Goal: Task Accomplishment & Management: Complete application form

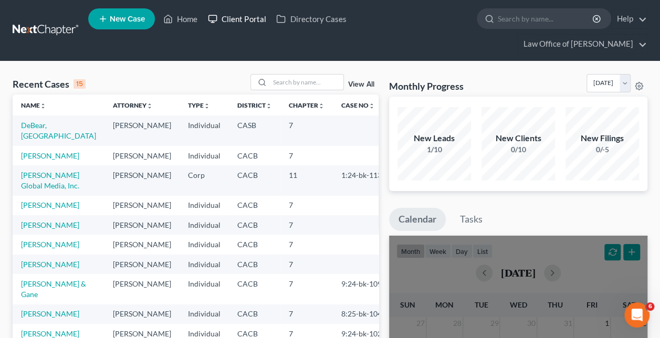
click at [238, 22] on link "Client Portal" at bounding box center [237, 18] width 68 height 19
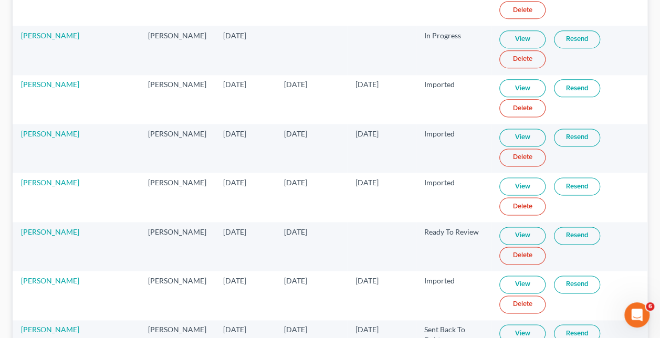
scroll to position [775, 0]
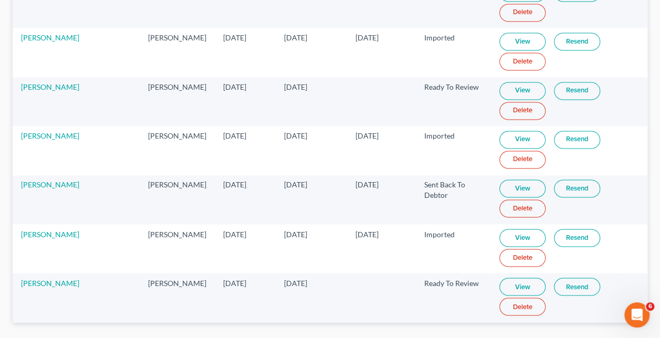
click at [516, 278] on link "View" at bounding box center [522, 287] width 46 height 18
click at [60, 278] on link "[PERSON_NAME]" at bounding box center [50, 282] width 58 height 9
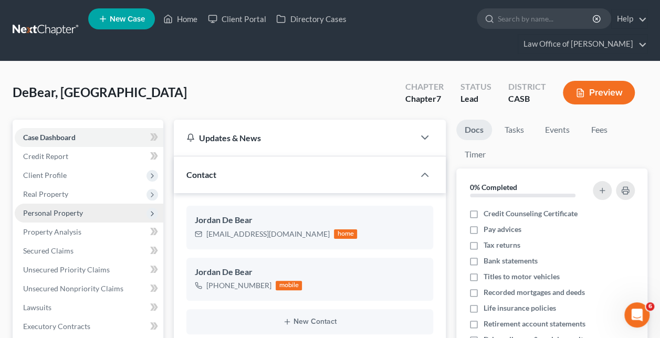
click at [59, 208] on span "Personal Property" at bounding box center [53, 212] width 60 height 9
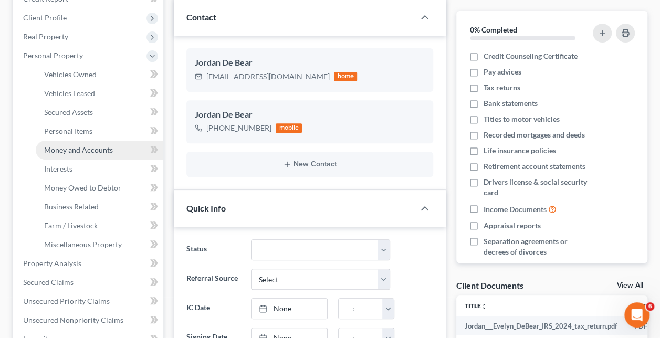
click at [70, 145] on span "Money and Accounts" at bounding box center [78, 149] width 69 height 9
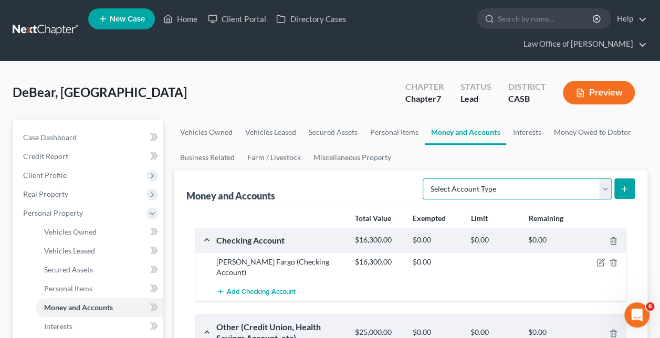
click at [464, 178] on select "Select Account Type Brokerage Cash on Hand Certificates of Deposit Checking Acc…" at bounding box center [516, 188] width 189 height 21
click at [376, 170] on div "Money and Accounts Select Account Type Brokerage Cash on Hand Certificates of D…" at bounding box center [410, 187] width 448 height 35
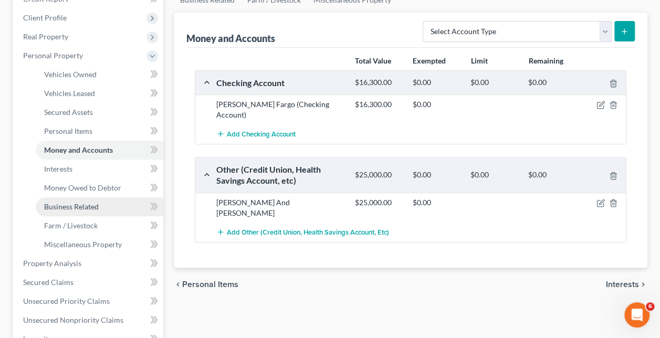
scroll to position [315, 0]
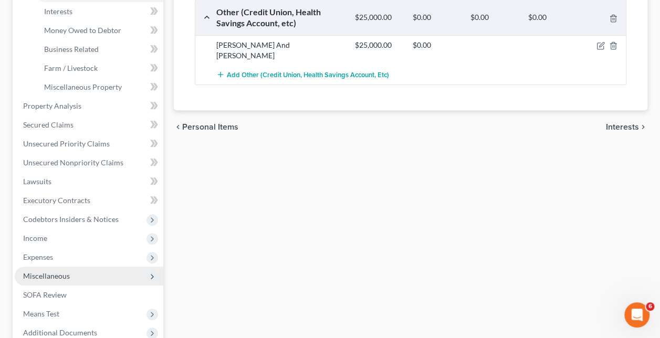
click at [68, 267] on span "Miscellaneous" at bounding box center [89, 276] width 149 height 19
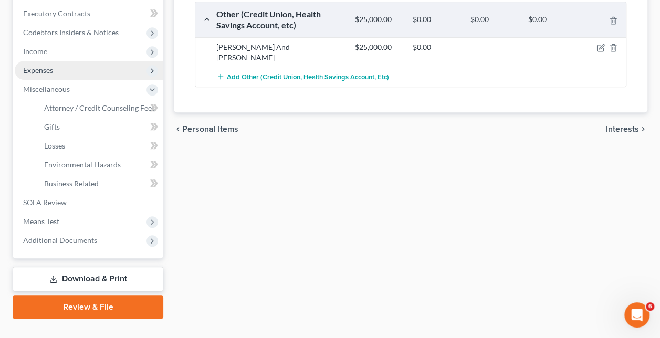
scroll to position [313, 0]
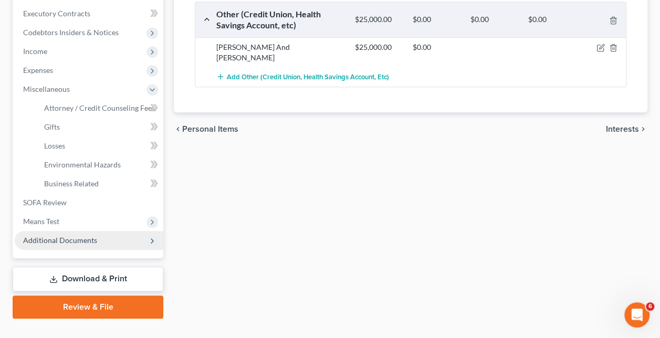
click at [72, 236] on span "Additional Documents" at bounding box center [60, 240] width 74 height 9
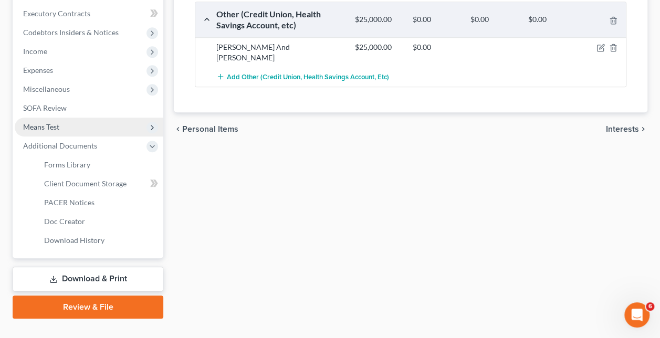
click at [47, 122] on span "Means Test" at bounding box center [41, 126] width 36 height 9
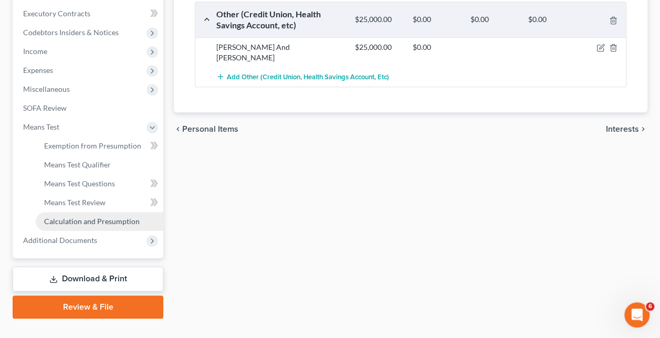
click at [72, 217] on span "Calculation and Presumption" at bounding box center [92, 221] width 96 height 9
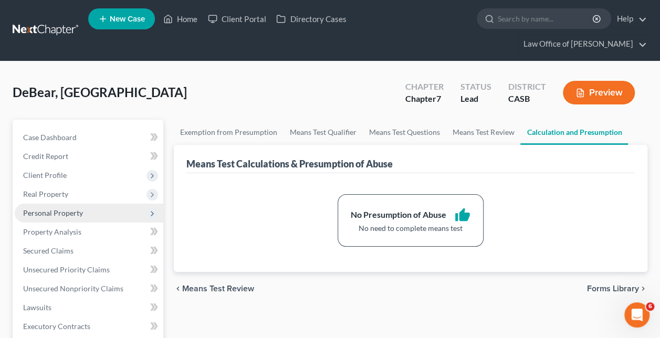
click at [61, 208] on span "Personal Property" at bounding box center [53, 212] width 60 height 9
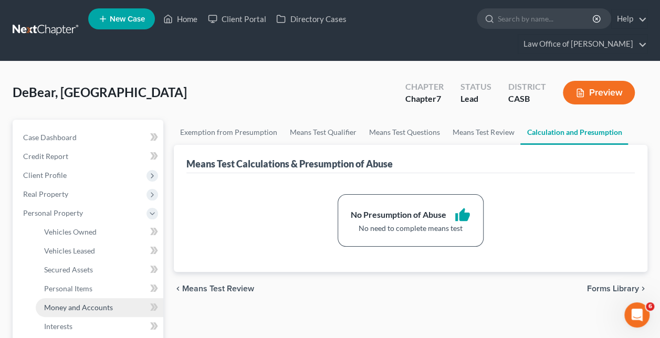
click at [79, 303] on span "Money and Accounts" at bounding box center [78, 307] width 69 height 9
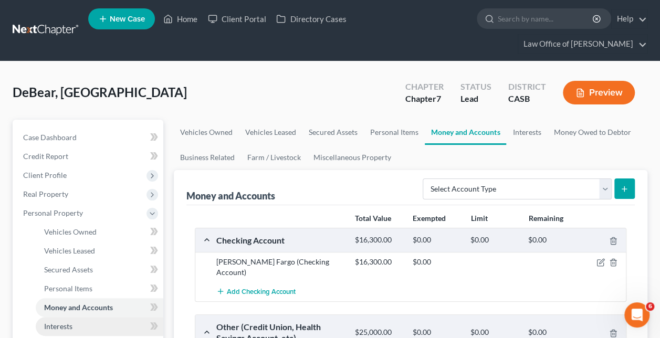
click at [64, 322] on span "Interests" at bounding box center [58, 326] width 28 height 9
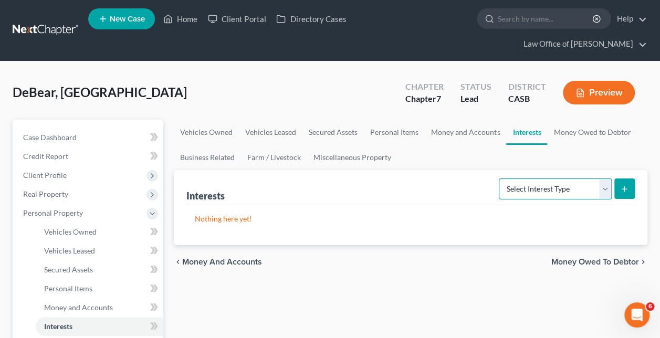
click at [606, 178] on select "Select Interest Type 401K Annuity Bond Education IRA Government Bond Government…" at bounding box center [555, 188] width 113 height 21
click at [415, 258] on div "chevron_left Money and Accounts Money Owed to Debtor chevron_right" at bounding box center [410, 262] width 473 height 34
click at [445, 120] on link "Money and Accounts" at bounding box center [465, 132] width 81 height 25
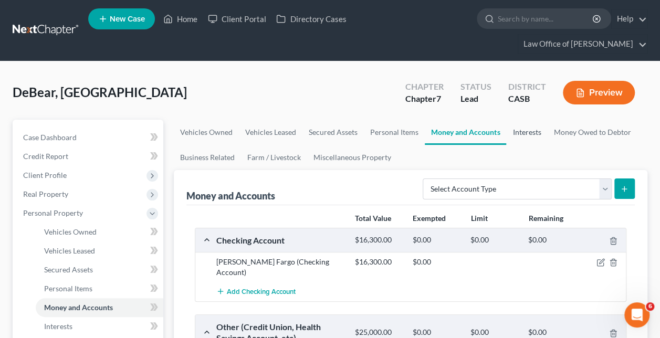
click at [528, 120] on link "Interests" at bounding box center [526, 132] width 41 height 25
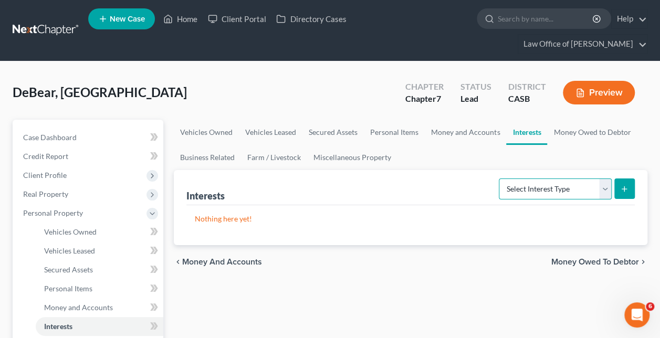
click at [606, 178] on select "Select Interest Type 401K Annuity Bond Education IRA Government Bond Government…" at bounding box center [555, 188] width 113 height 21
select select "ira"
click at [500, 178] on select "Select Interest Type 401K Annuity Bond Education IRA Government Bond Government…" at bounding box center [555, 188] width 113 height 21
click at [627, 185] on icon "submit" at bounding box center [624, 189] width 8 height 8
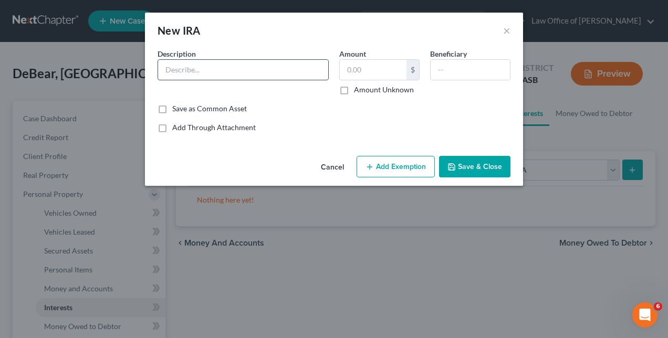
click at [217, 70] on input "text" at bounding box center [243, 70] width 170 height 20
type input "[PERSON_NAME]"
click at [354, 71] on input "text" at bounding box center [373, 70] width 67 height 20
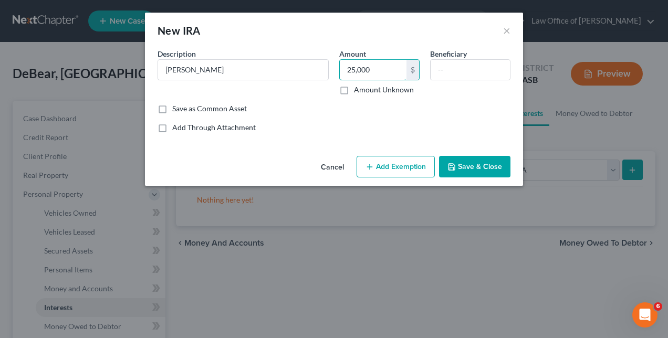
type input "25,000"
click at [394, 166] on button "Add Exemption" at bounding box center [395, 167] width 78 height 22
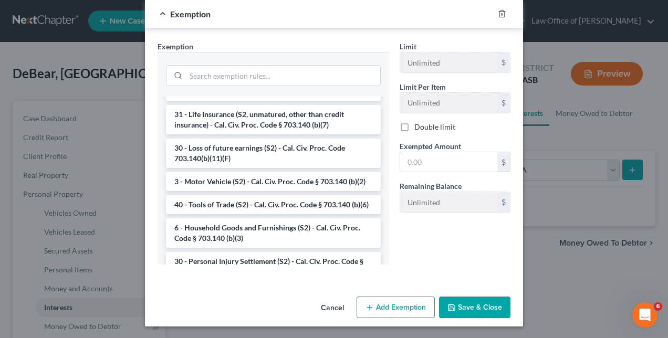
scroll to position [227, 0]
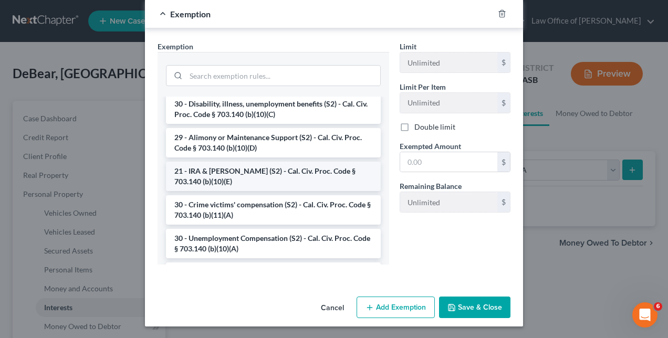
click at [228, 172] on li "21 - IRA & [PERSON_NAME] (S2) - Cal. Civ. Proc. Code § 703.140 (b)(10)(E)" at bounding box center [273, 176] width 215 height 29
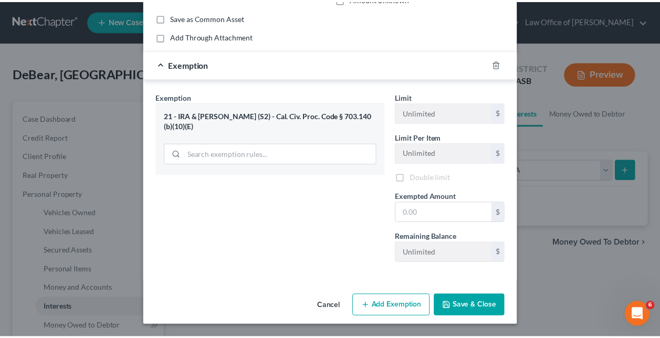
scroll to position [90, 0]
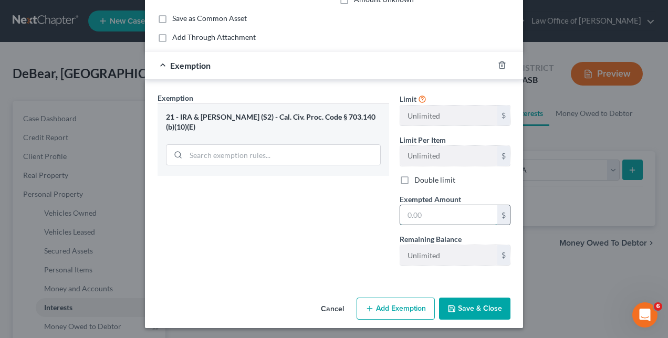
click at [426, 215] on input "text" at bounding box center [448, 215] width 97 height 20
type input "25,000"
click at [458, 307] on button "Save & Close" at bounding box center [474, 309] width 71 height 22
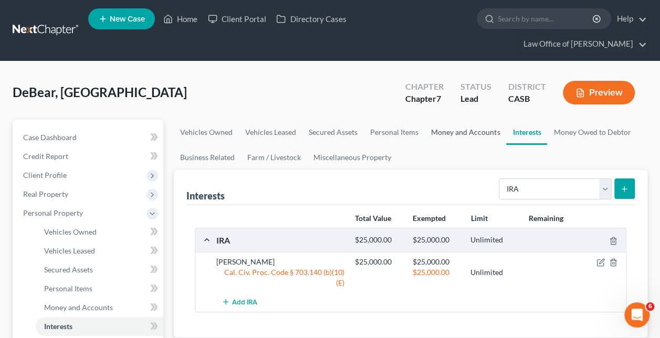
click at [471, 120] on link "Money and Accounts" at bounding box center [465, 132] width 81 height 25
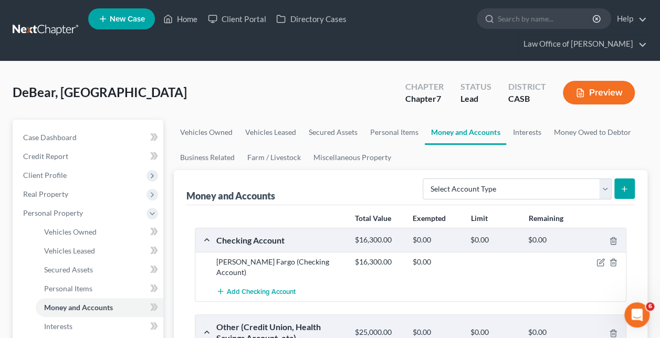
scroll to position [157, 0]
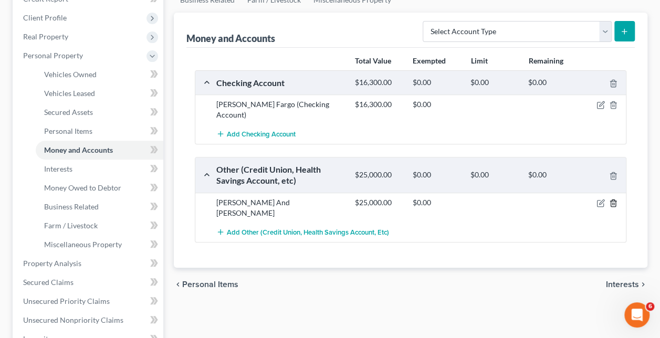
click at [614, 199] on icon "button" at bounding box center [613, 203] width 8 height 8
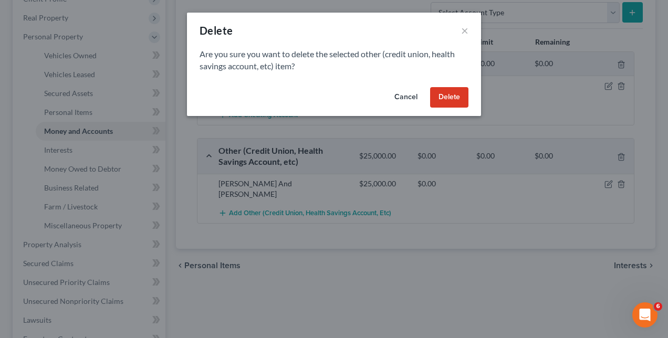
click at [444, 96] on button "Delete" at bounding box center [449, 97] width 38 height 21
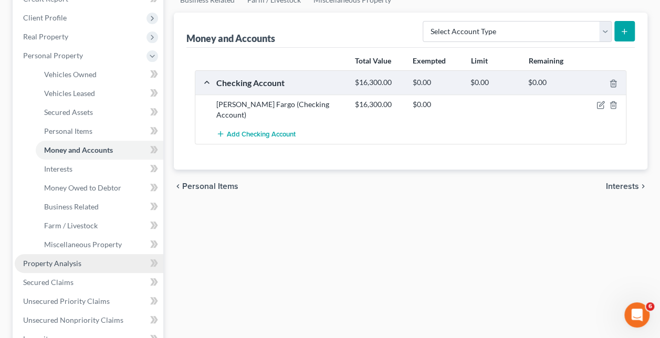
click at [51, 259] on span "Property Analysis" at bounding box center [52, 263] width 58 height 9
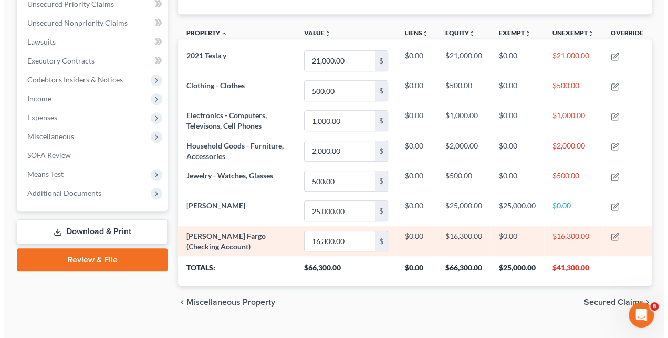
scroll to position [108, 0]
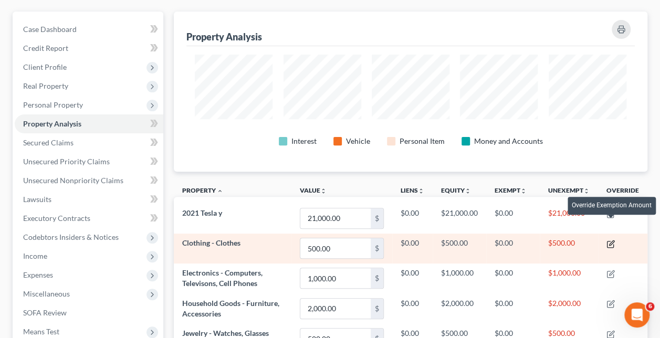
click at [612, 240] on icon "button" at bounding box center [610, 244] width 8 height 8
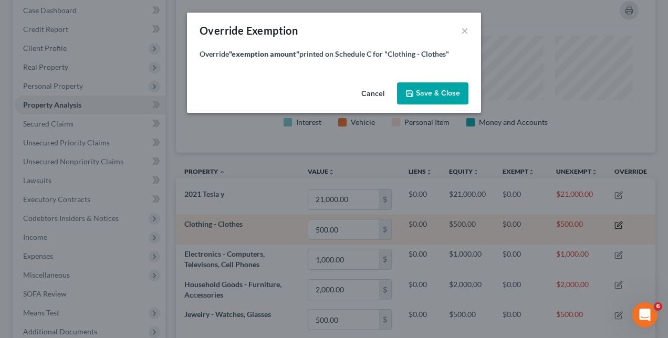
scroll to position [161, 479]
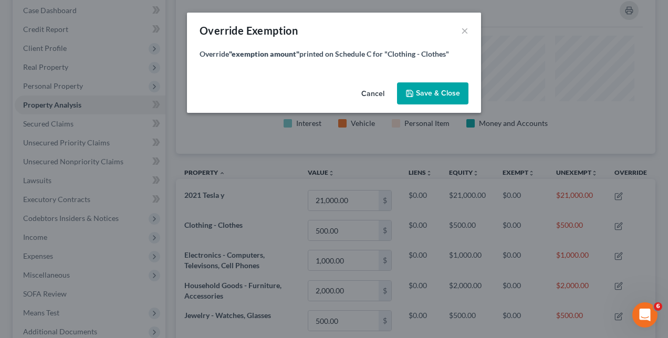
click at [434, 92] on span "Save & Close" at bounding box center [438, 93] width 44 height 9
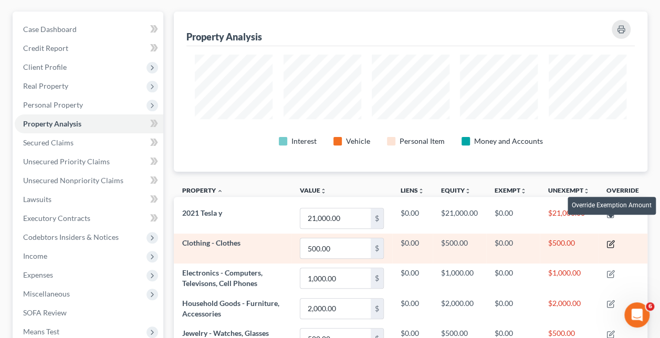
click at [610, 240] on icon "button" at bounding box center [610, 244] width 8 height 8
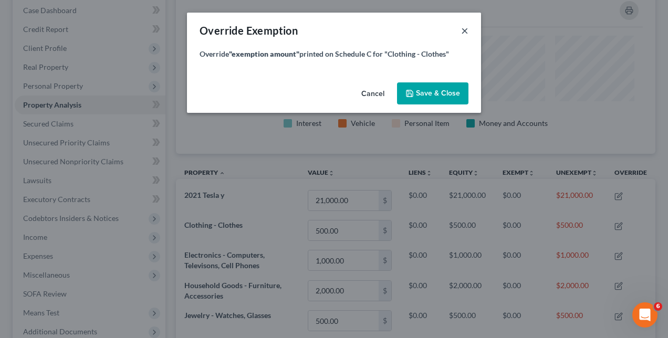
click at [461, 29] on button "×" at bounding box center [464, 30] width 7 height 13
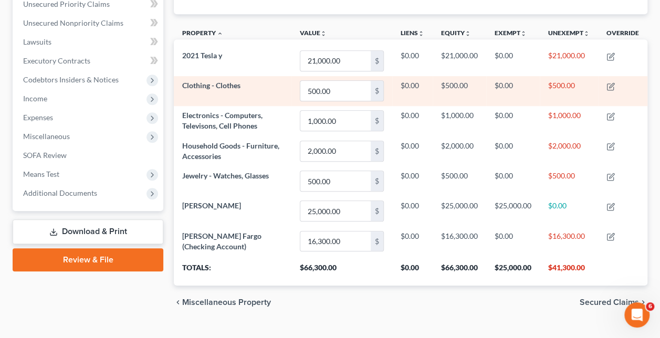
click at [499, 76] on td "$0.00" at bounding box center [513, 91] width 54 height 30
click at [569, 76] on td "$500.00" at bounding box center [569, 91] width 58 height 30
click at [609, 82] on icon "button" at bounding box center [610, 86] width 8 height 8
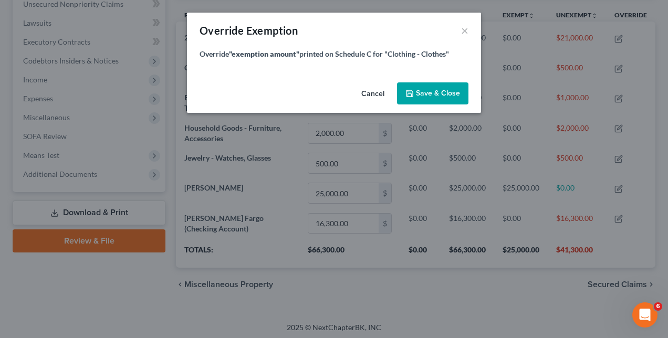
click at [377, 95] on button "Cancel" at bounding box center [373, 93] width 40 height 21
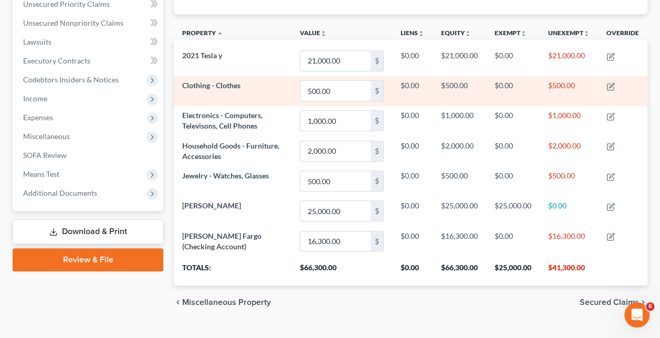
click at [559, 76] on td "$500.00" at bounding box center [569, 91] width 58 height 30
click at [610, 82] on icon "button" at bounding box center [610, 86] width 8 height 8
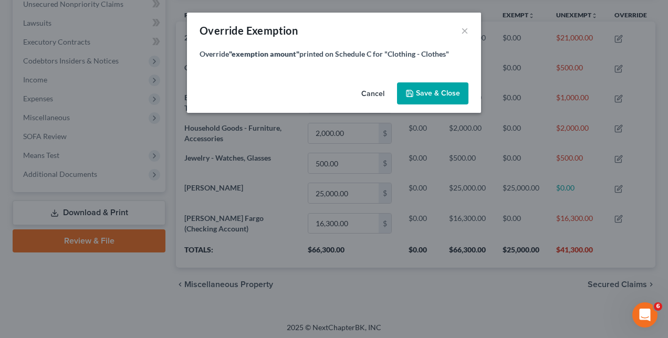
click at [464, 96] on button "Save & Close" at bounding box center [432, 93] width 71 height 22
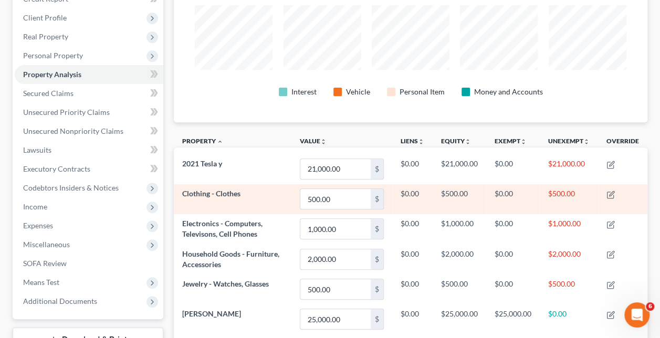
click at [208, 189] on span "Clothing - Clothes" at bounding box center [211, 193] width 58 height 9
click at [613, 191] on icon "button" at bounding box center [610, 195] width 8 height 8
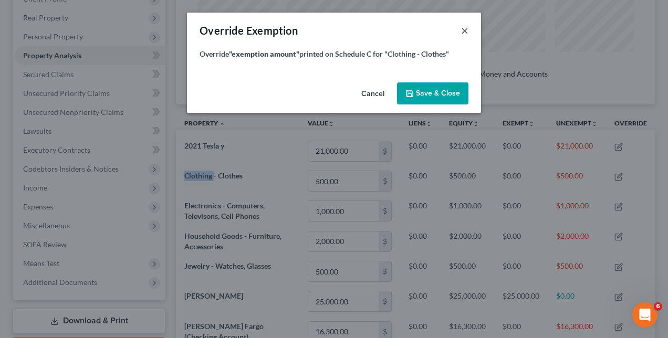
click at [463, 29] on button "×" at bounding box center [464, 30] width 7 height 13
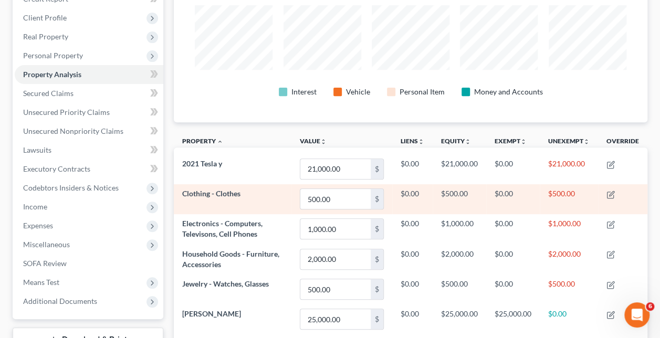
click at [563, 184] on td "$500.00" at bounding box center [569, 199] width 58 height 30
drag, startPoint x: 563, startPoint y: 171, endPoint x: 610, endPoint y: 177, distance: 47.7
click at [610, 191] on icon "button" at bounding box center [610, 195] width 8 height 8
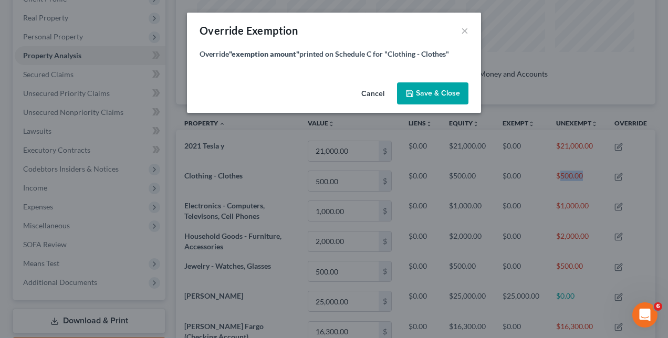
click at [375, 91] on button "Cancel" at bounding box center [373, 93] width 40 height 21
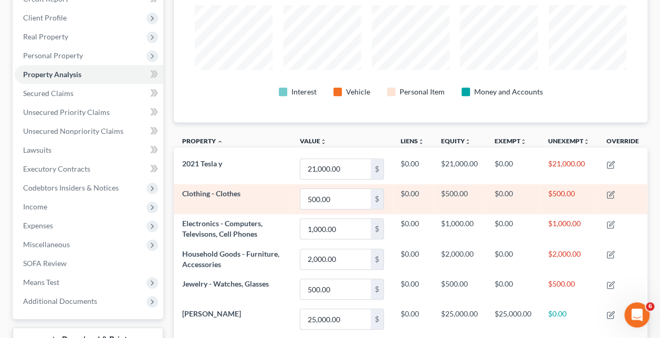
click at [502, 184] on td "$0.00" at bounding box center [513, 199] width 54 height 30
click at [609, 191] on icon "button" at bounding box center [610, 195] width 8 height 8
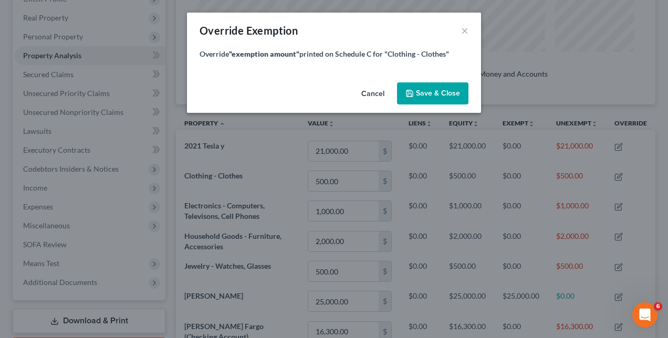
click at [424, 92] on span "Save & Close" at bounding box center [438, 93] width 44 height 9
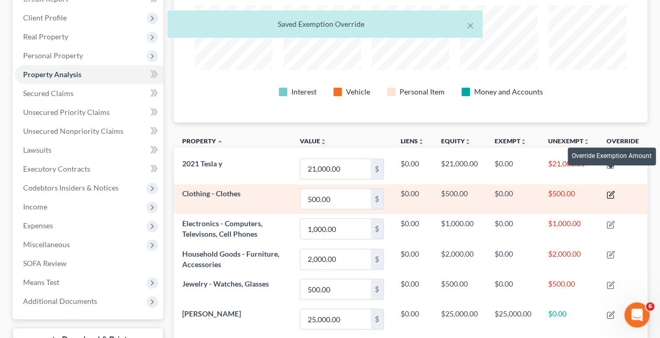
click at [612, 191] on icon "button" at bounding box center [610, 195] width 8 height 8
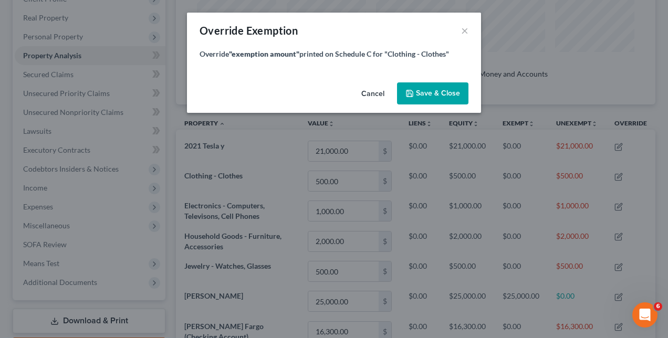
click at [374, 96] on button "Cancel" at bounding box center [373, 93] width 40 height 21
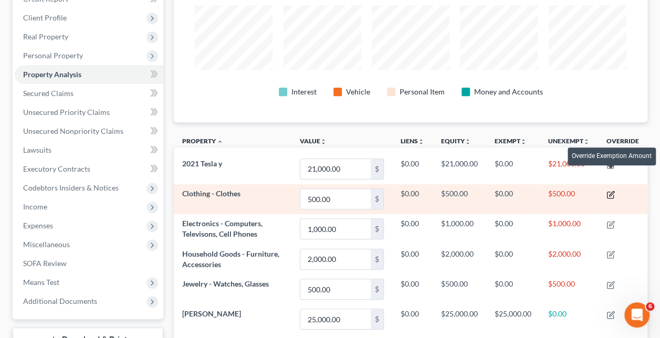
click at [610, 191] on icon "button" at bounding box center [610, 195] width 8 height 8
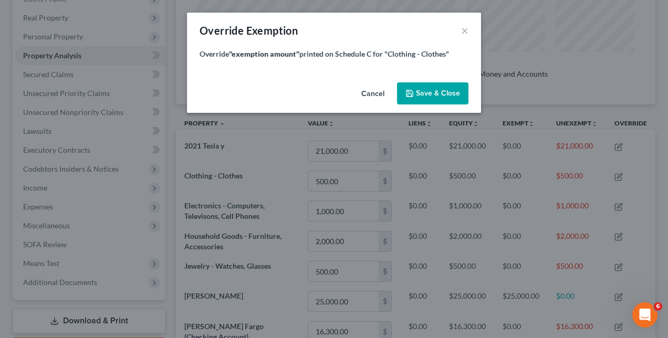
click at [379, 94] on button "Cancel" at bounding box center [373, 93] width 40 height 21
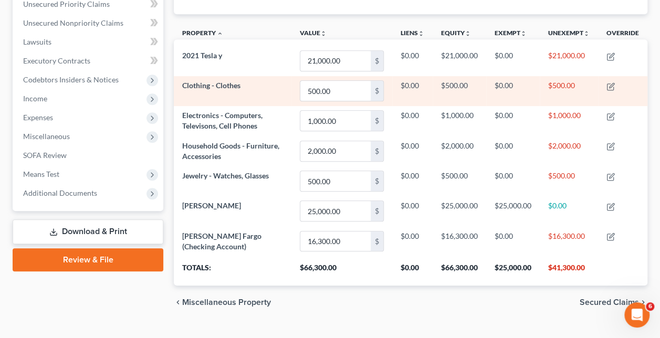
click at [221, 81] on span "Clothing - Clothes" at bounding box center [211, 85] width 58 height 9
click at [209, 81] on span "Clothing - Clothes" at bounding box center [211, 85] width 58 height 9
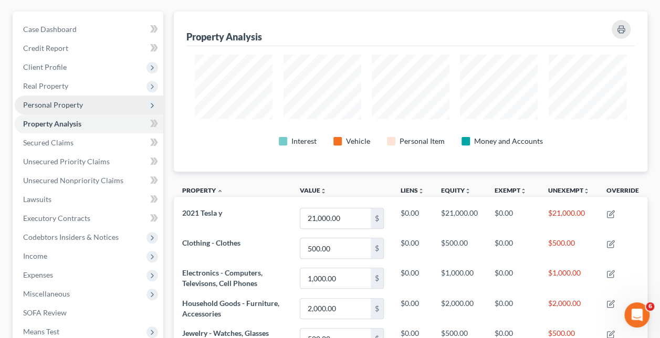
click at [51, 96] on span "Personal Property" at bounding box center [89, 105] width 149 height 19
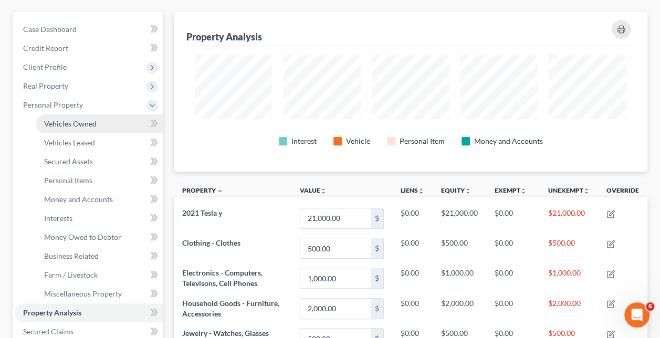
click at [78, 119] on span "Vehicles Owned" at bounding box center [70, 123] width 52 height 9
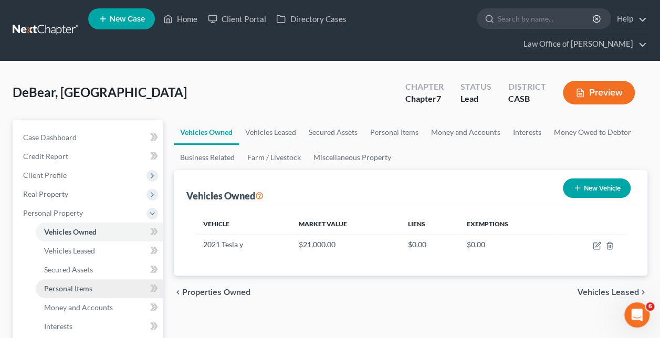
click at [77, 284] on span "Personal Items" at bounding box center [68, 288] width 48 height 9
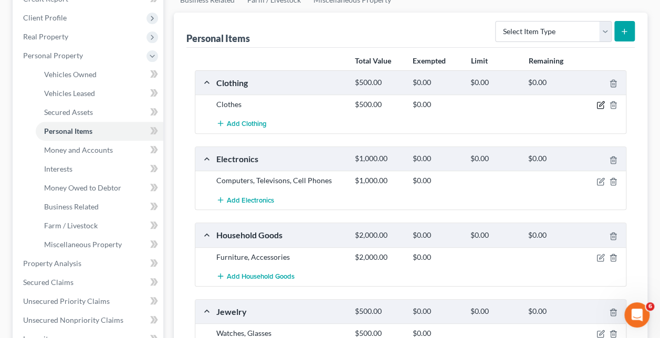
click at [601, 102] on icon "button" at bounding box center [601, 104] width 5 height 5
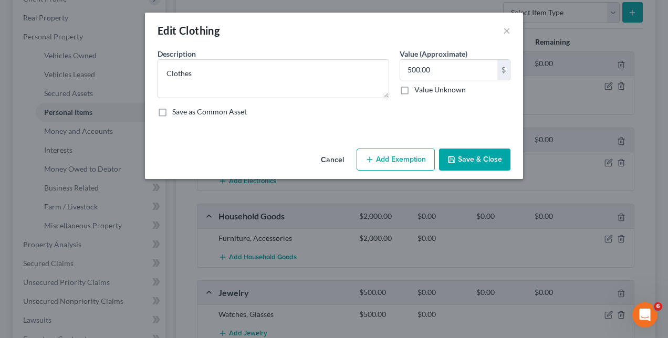
click at [402, 156] on button "Add Exemption" at bounding box center [395, 160] width 78 height 22
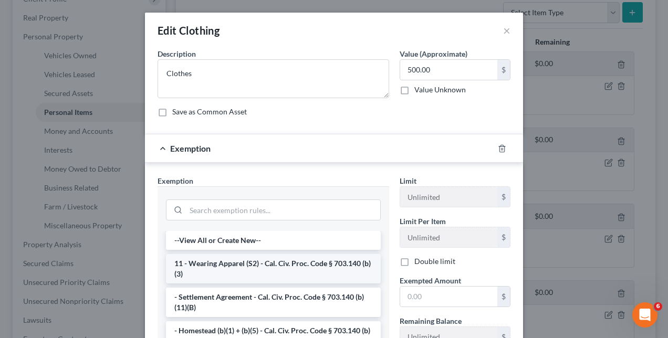
click at [308, 265] on li "11 - Wearing Apparel (S2) - Cal. Civ. Proc. Code § 703.140 (b)(3)" at bounding box center [273, 268] width 215 height 29
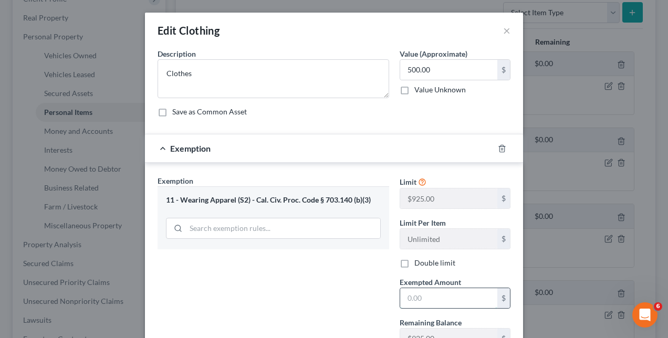
click at [422, 298] on input "text" at bounding box center [448, 298] width 97 height 20
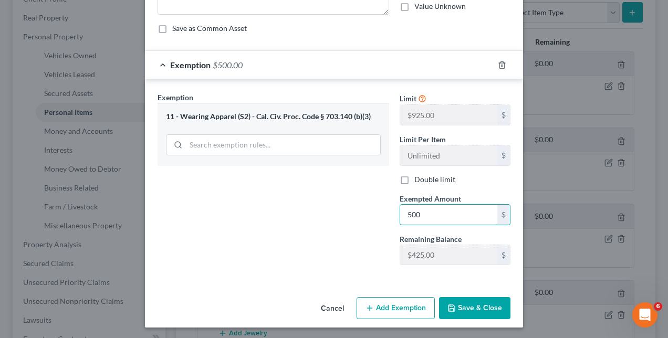
type input "500"
click at [467, 304] on button "Save & Close" at bounding box center [474, 308] width 71 height 22
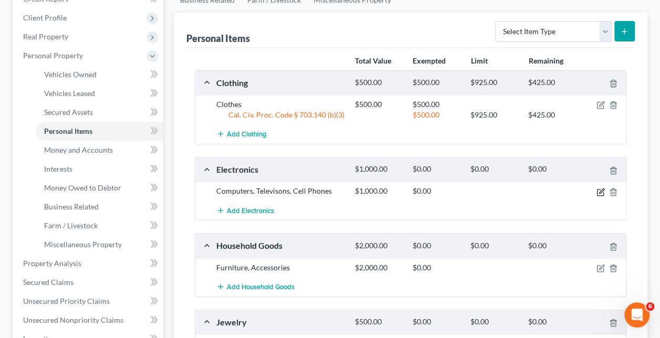
click at [599, 188] on icon "button" at bounding box center [600, 192] width 8 height 8
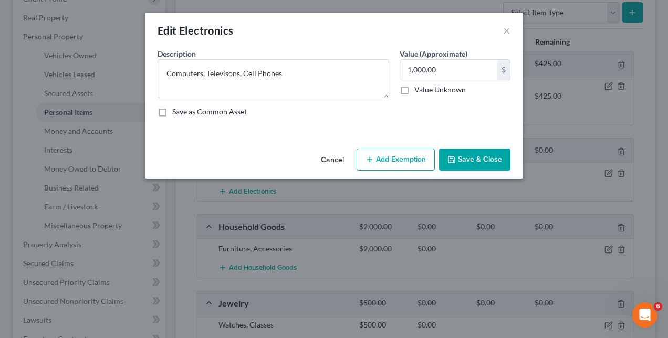
click at [400, 157] on button "Add Exemption" at bounding box center [395, 160] width 78 height 22
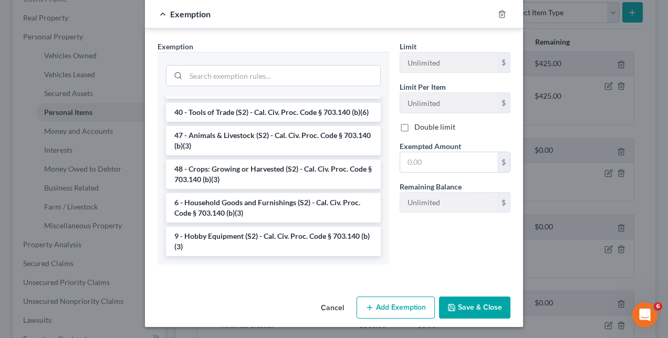
scroll to position [857, 0]
click at [275, 207] on li "6 - Household Goods and Furnishings (S2) - Cal. Civ. Proc. Code § 703.140 (b)(3)" at bounding box center [273, 207] width 215 height 29
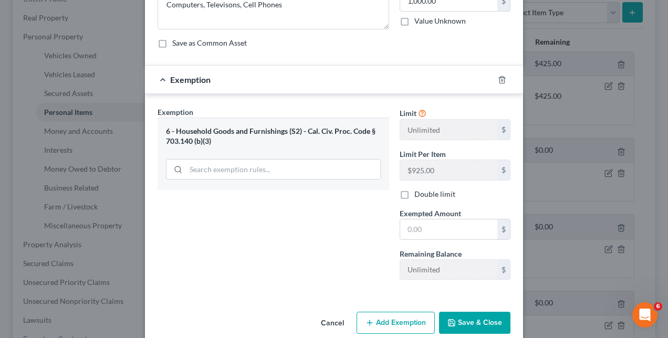
scroll to position [83, 0]
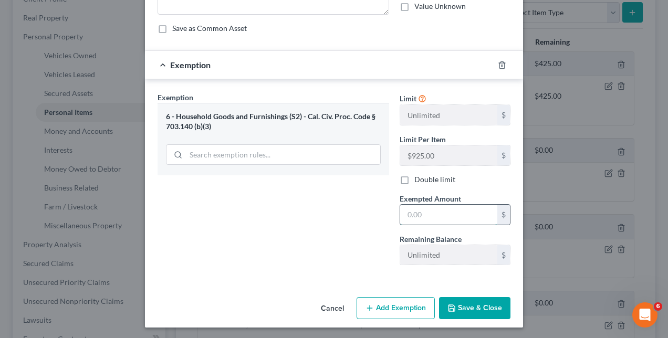
click at [408, 214] on input "text" at bounding box center [448, 215] width 97 height 20
type input "1,000"
click at [482, 310] on button "Save & Close" at bounding box center [474, 308] width 71 height 22
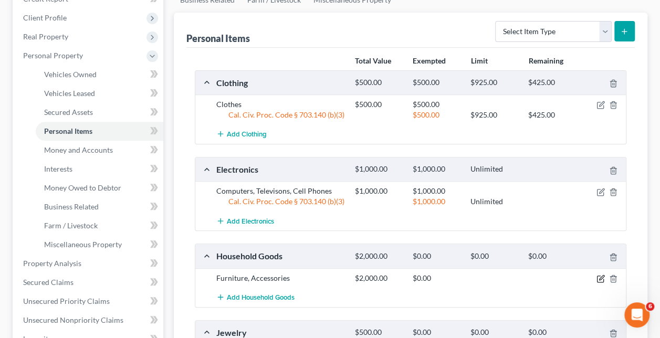
click at [597, 274] on icon "button" at bounding box center [600, 278] width 8 height 8
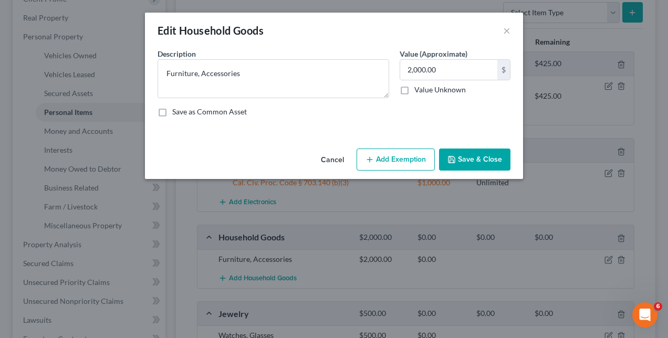
click at [396, 160] on button "Add Exemption" at bounding box center [395, 160] width 78 height 22
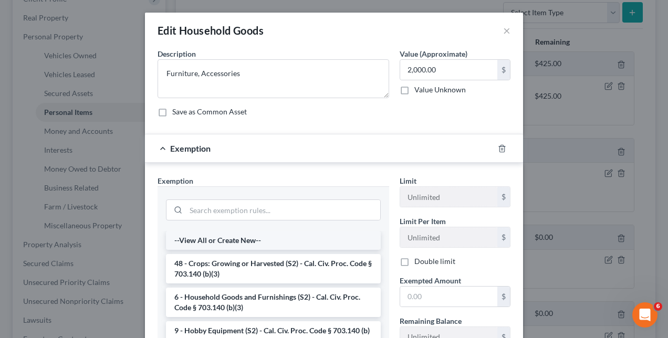
scroll to position [157, 0]
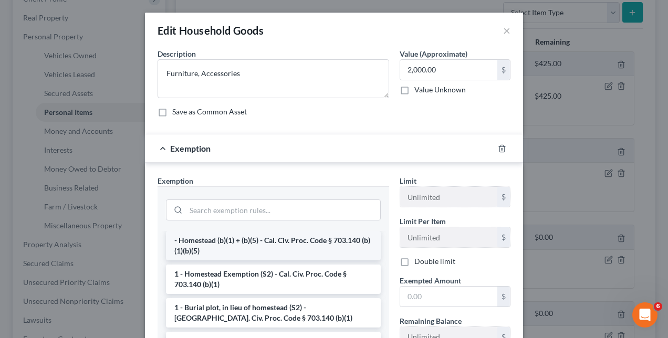
click at [265, 244] on li "- Homestead (b)(1) + (b)(5) - Cal. Civ. Proc. Code § 703.140 (b)(1)(b)(5)" at bounding box center [273, 245] width 215 height 29
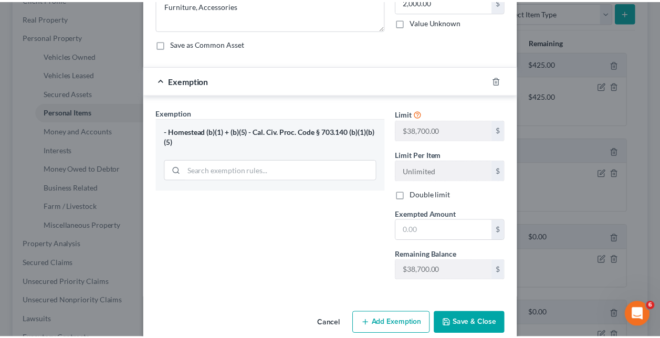
scroll to position [83, 0]
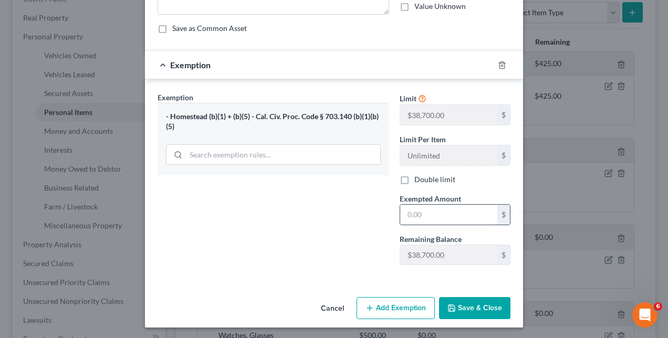
click at [407, 214] on input "text" at bounding box center [448, 215] width 97 height 20
type input "2,000"
click at [464, 302] on button "Save & Close" at bounding box center [474, 308] width 71 height 22
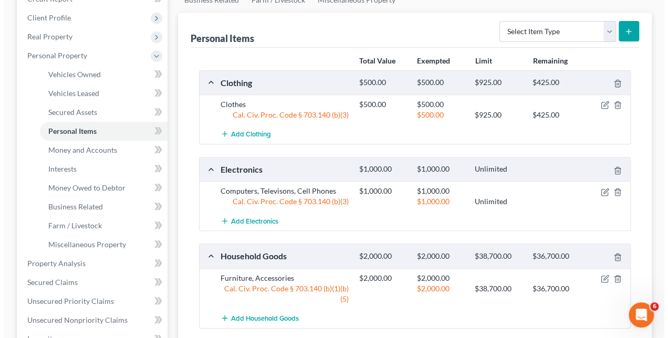
scroll to position [315, 0]
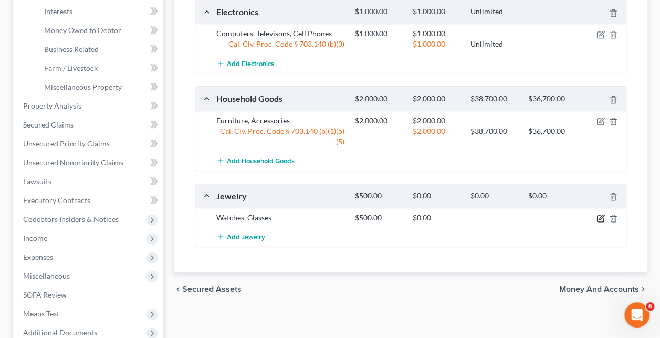
click at [600, 214] on icon "button" at bounding box center [600, 218] width 8 height 8
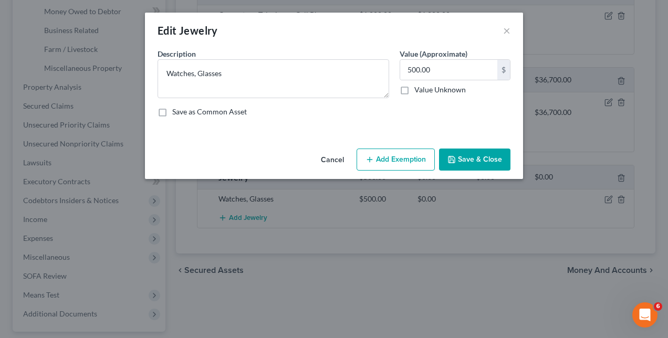
click at [405, 157] on button "Add Exemption" at bounding box center [395, 160] width 78 height 22
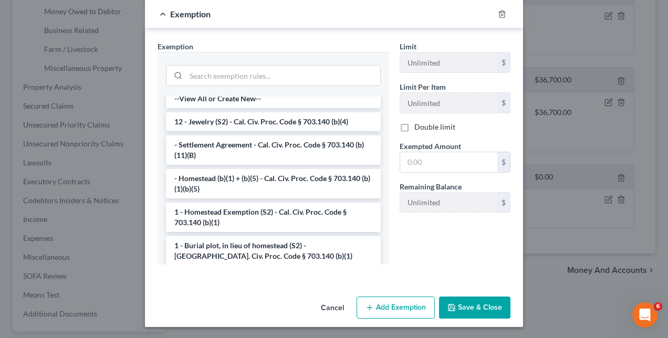
scroll to position [0, 0]
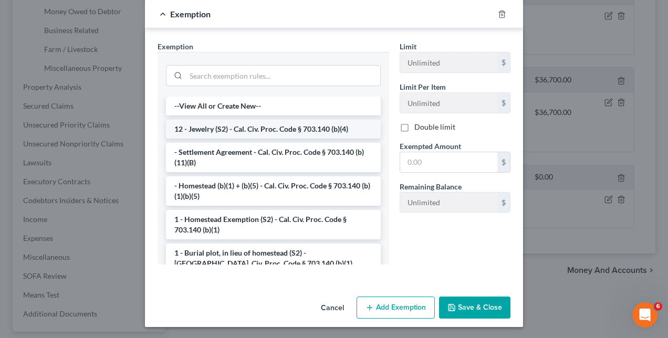
click at [308, 125] on li "12 - Jewelry (S2) - Cal. Civ. Proc. Code § 703.140 (b)(4)" at bounding box center [273, 129] width 215 height 19
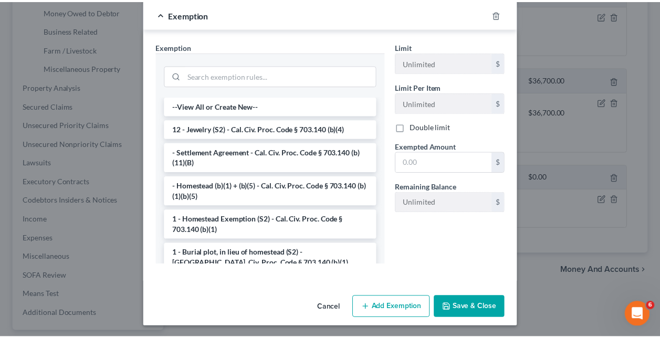
scroll to position [83, 0]
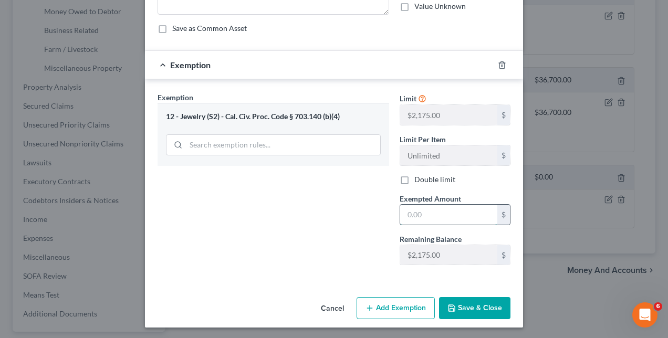
click at [406, 217] on input "text" at bounding box center [448, 215] width 97 height 20
type input "500"
click at [481, 305] on button "Save & Close" at bounding box center [474, 308] width 71 height 22
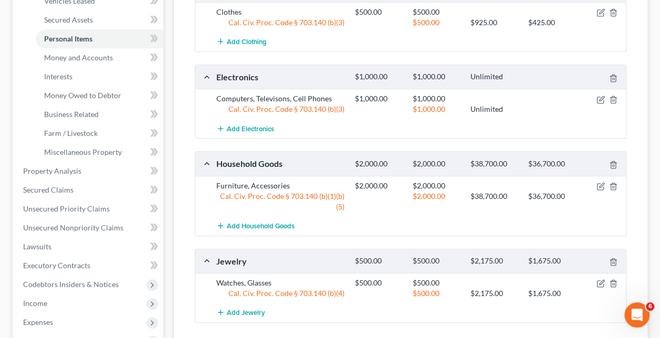
scroll to position [407, 0]
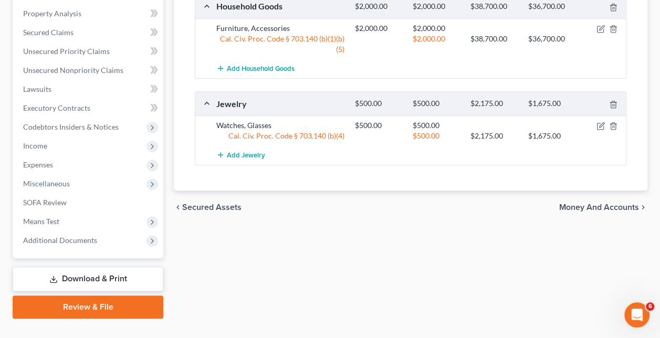
click at [571, 203] on span "Money and Accounts" at bounding box center [599, 207] width 80 height 8
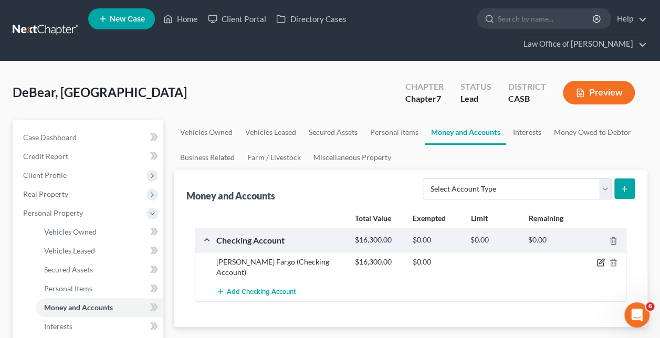
click at [599, 259] on icon "button" at bounding box center [601, 261] width 5 height 5
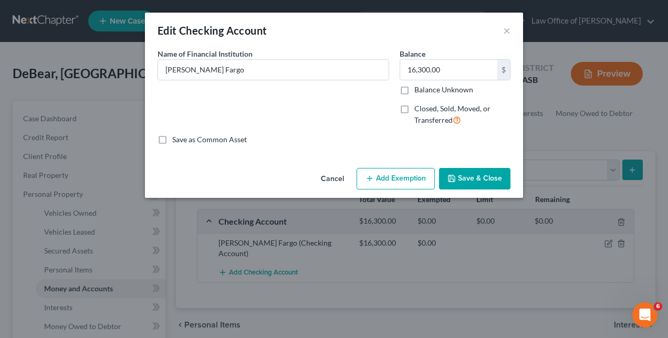
click at [405, 177] on button "Add Exemption" at bounding box center [395, 179] width 78 height 22
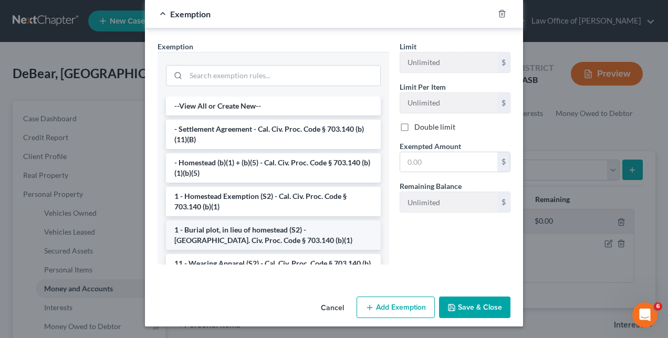
scroll to position [157, 0]
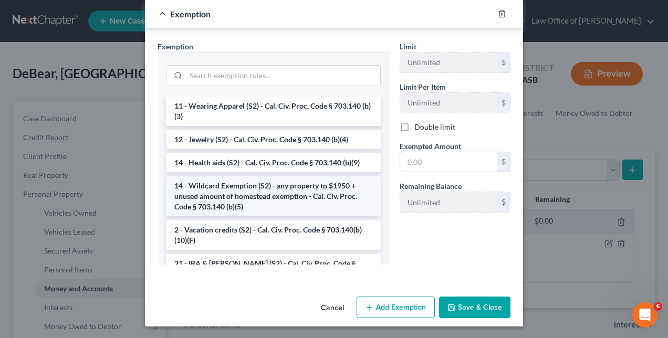
click at [273, 199] on li "14 - Wildcard Exemption (S2) - any property to $1950 + unused amount of homeste…" at bounding box center [273, 196] width 215 height 40
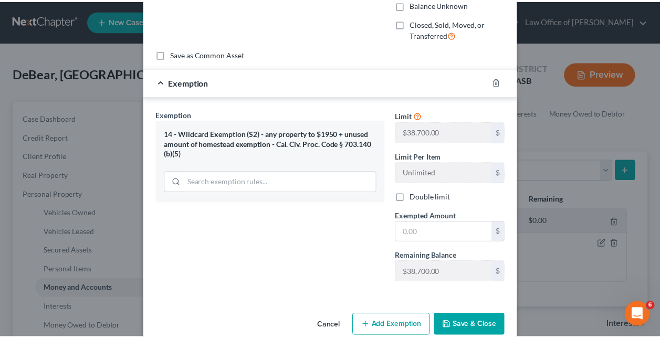
scroll to position [103, 0]
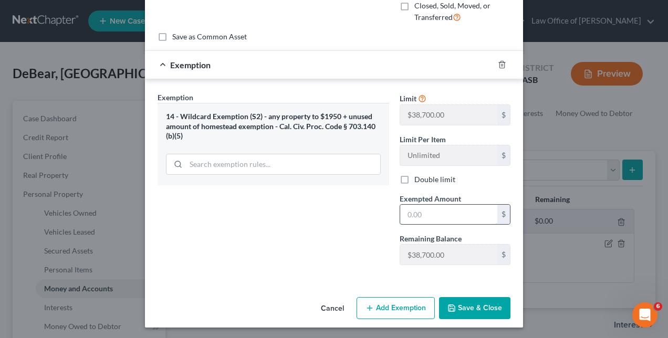
click at [404, 209] on input "text" at bounding box center [448, 215] width 97 height 20
type input "16,300"
click at [472, 310] on button "Save & Close" at bounding box center [474, 308] width 71 height 22
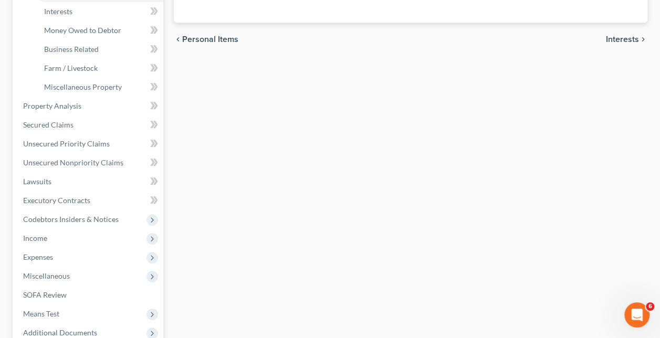
scroll to position [0, 0]
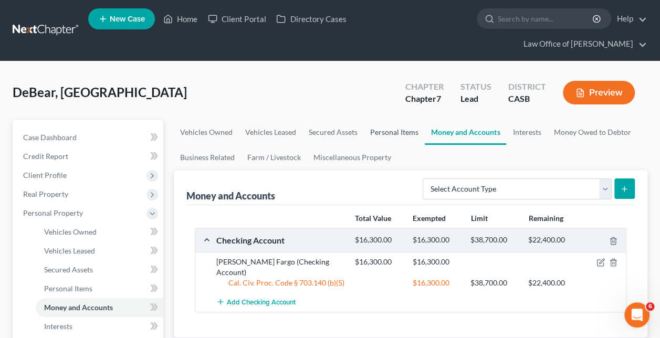
click at [386, 120] on link "Personal Items" at bounding box center [394, 132] width 61 height 25
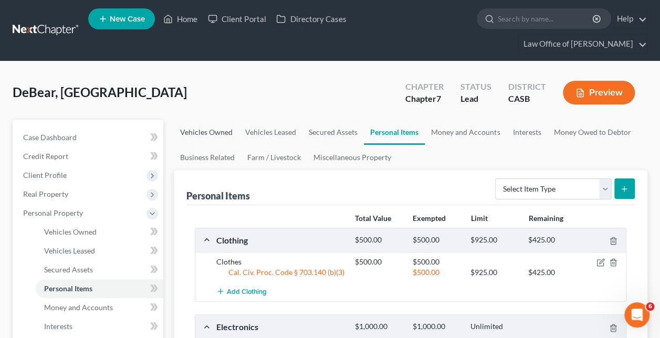
click at [217, 120] on link "Vehicles Owned" at bounding box center [206, 132] width 65 height 25
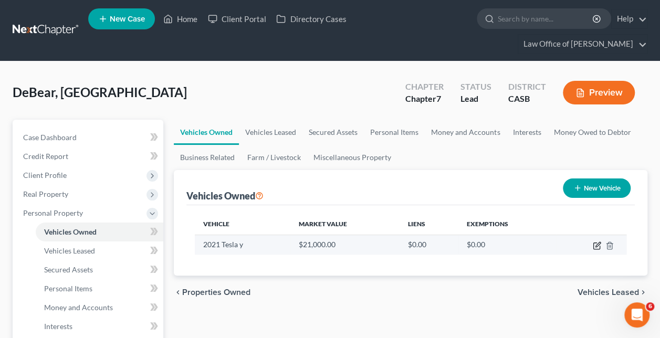
click at [598, 241] on icon "button" at bounding box center [597, 245] width 8 height 8
select select "0"
select select "5"
select select "1"
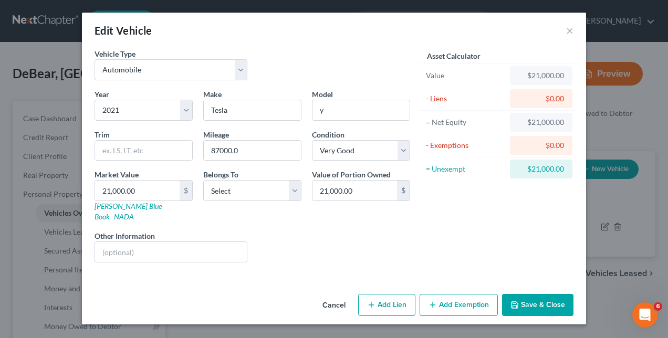
click at [462, 294] on button "Add Exemption" at bounding box center [458, 305] width 78 height 22
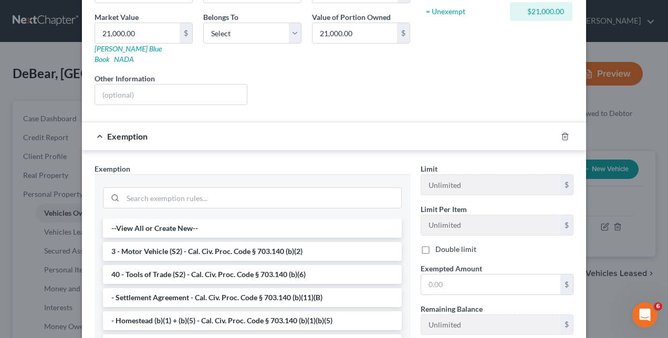
scroll to position [268, 0]
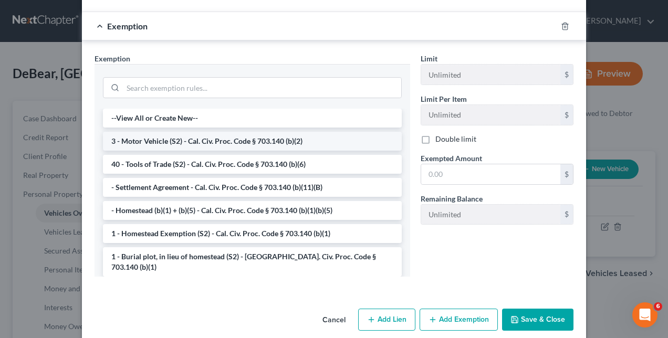
click at [262, 132] on li "3 - Motor Vehicle (S2) - Cal. Civ. Proc. Code § 703.140 (b)(2)" at bounding box center [252, 141] width 299 height 19
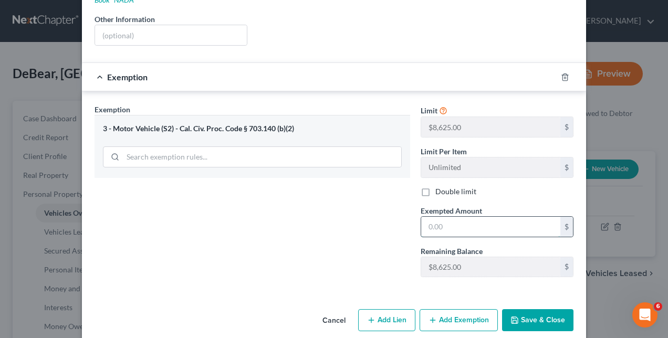
click at [426, 217] on input "text" at bounding box center [490, 227] width 139 height 20
type input "8,625"
click at [529, 309] on button "Save & Close" at bounding box center [537, 320] width 71 height 22
click at [523, 309] on button "Save & Close" at bounding box center [537, 320] width 71 height 22
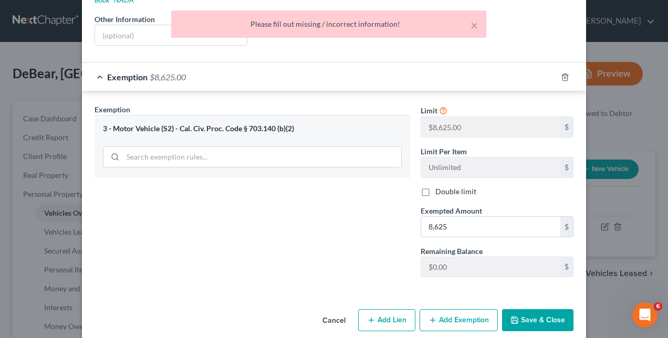
click at [371, 253] on div "Exemption Set must be selected for CA. Exemption * 3 - Motor Vehicle (S2) - Cal…" at bounding box center [252, 195] width 326 height 182
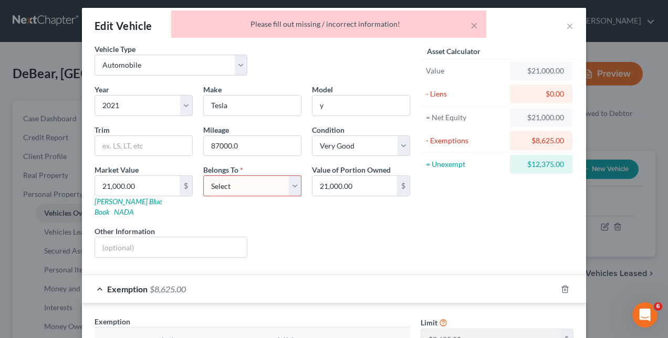
scroll to position [0, 0]
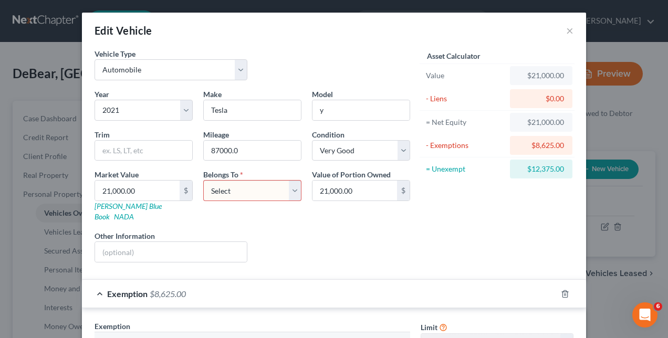
click at [293, 186] on select "Select Debtor 1 Only Debtor 2 Only Debtor 1 And Debtor 2 Only At Least One Of T…" at bounding box center [252, 190] width 98 height 21
select select "2"
click at [203, 180] on select "Select Debtor 1 Only Debtor 2 Only Debtor 1 And Debtor 2 Only At Least One Of T…" at bounding box center [252, 190] width 98 height 21
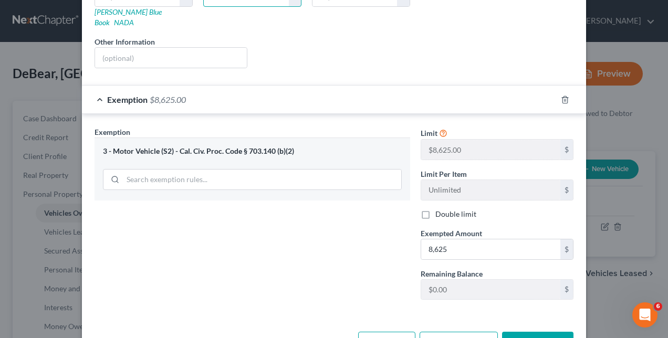
scroll to position [217, 0]
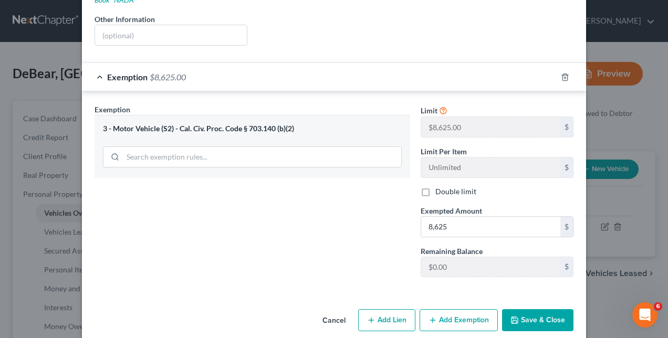
click at [446, 309] on button "Add Exemption" at bounding box center [458, 320] width 78 height 22
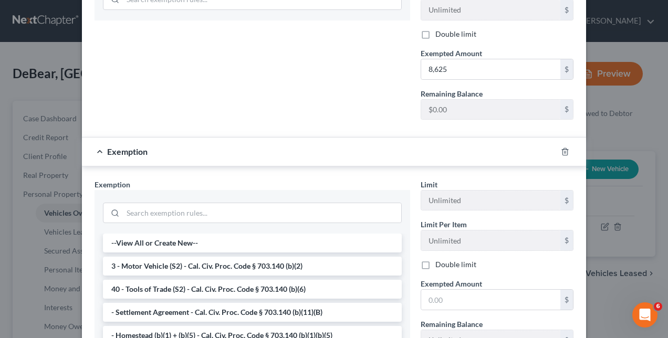
scroll to position [157, 0]
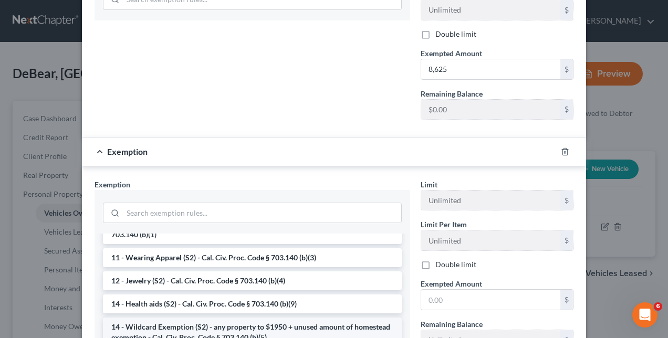
click at [264, 318] on li "14 - Wildcard Exemption (S2) - any property to $1950 + unused amount of homeste…" at bounding box center [252, 332] width 299 height 29
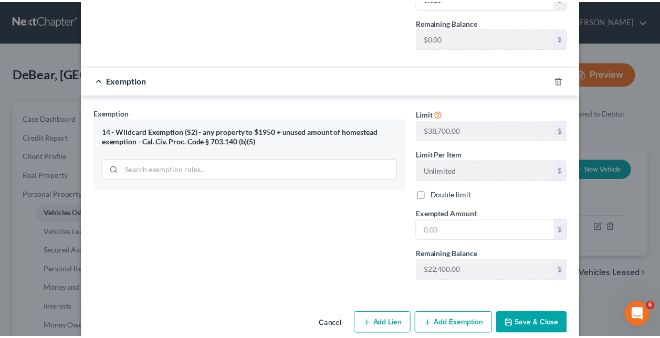
scroll to position [447, 0]
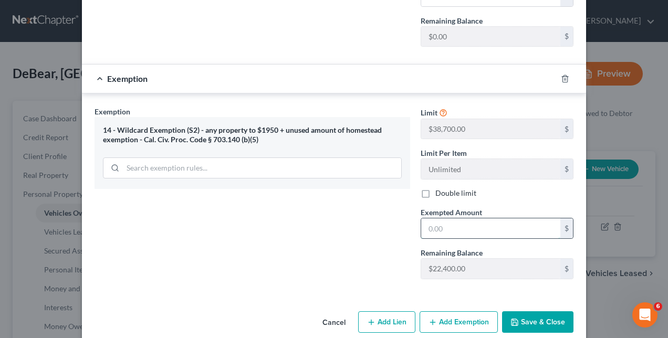
click at [422, 218] on input "text" at bounding box center [490, 228] width 139 height 20
type input "12,375"
click at [524, 311] on button "Save & Close" at bounding box center [537, 322] width 71 height 22
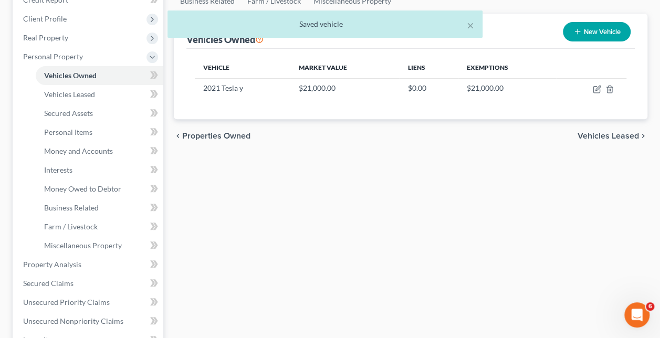
scroll to position [157, 0]
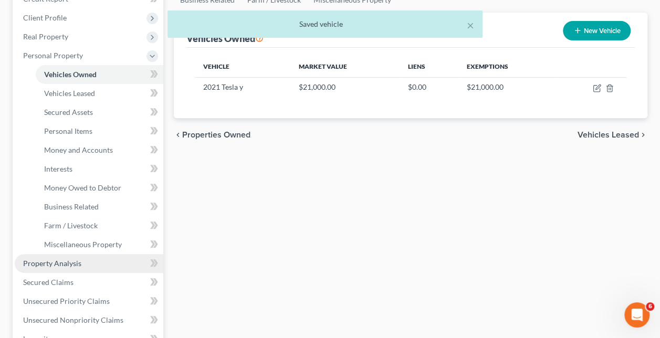
click at [72, 259] on span "Property Analysis" at bounding box center [52, 263] width 58 height 9
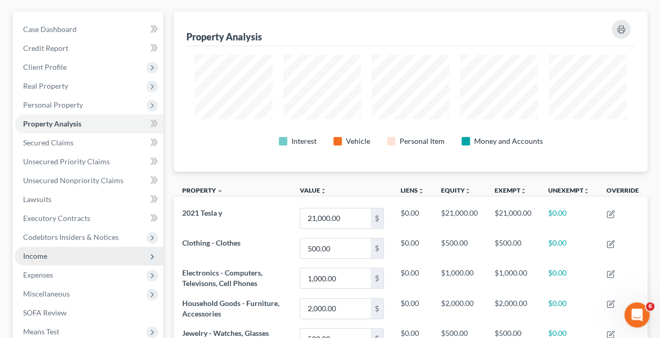
scroll to position [266, 0]
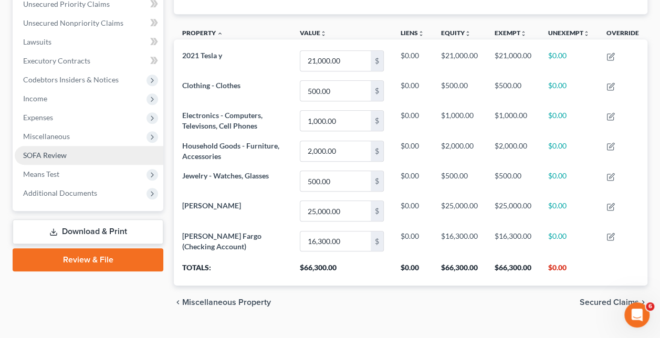
click at [54, 151] on span "SOFA Review" at bounding box center [45, 155] width 44 height 9
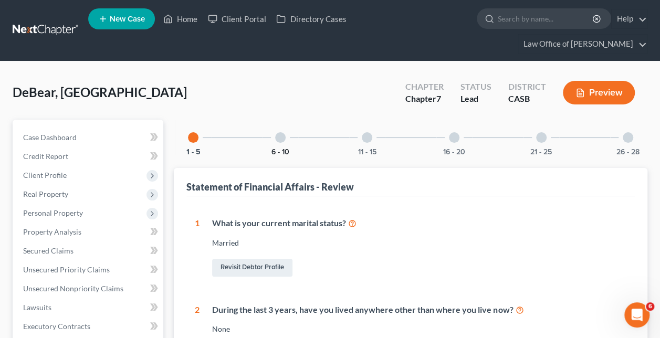
click at [270, 128] on div "6 - 10" at bounding box center [280, 138] width 36 height 36
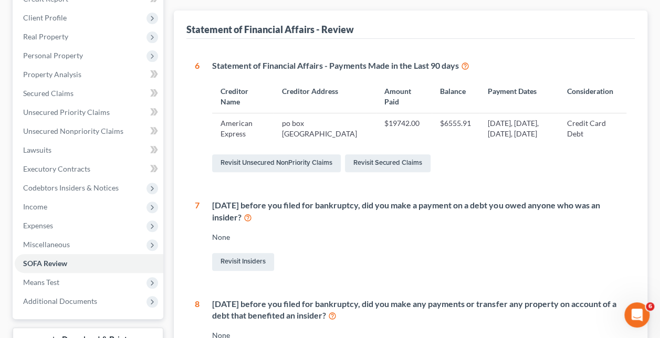
scroll to position [315, 0]
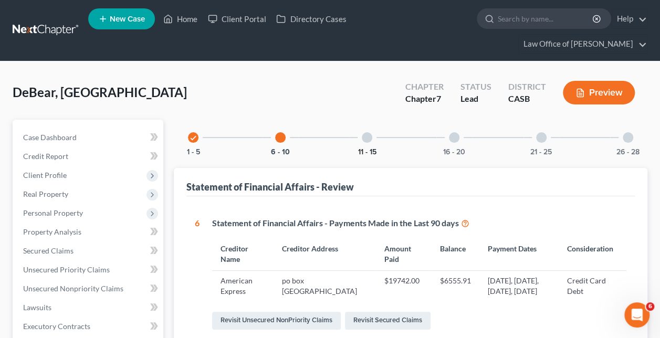
click at [359, 149] on button "11 - 15" at bounding box center [367, 152] width 18 height 7
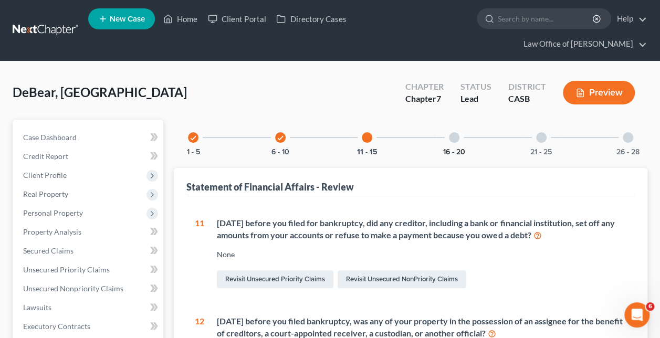
click at [456, 149] on button "16 - 20" at bounding box center [454, 152] width 22 height 7
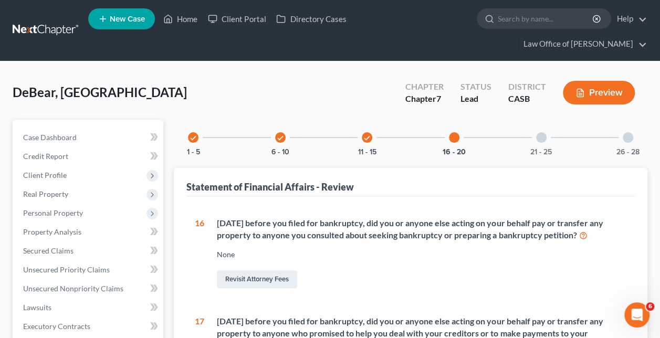
click at [535, 128] on div "21 - 25" at bounding box center [541, 138] width 36 height 36
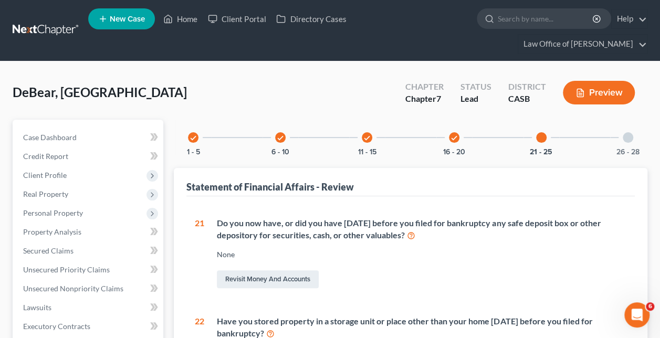
click at [618, 125] on div "26 - 28" at bounding box center [628, 138] width 36 height 36
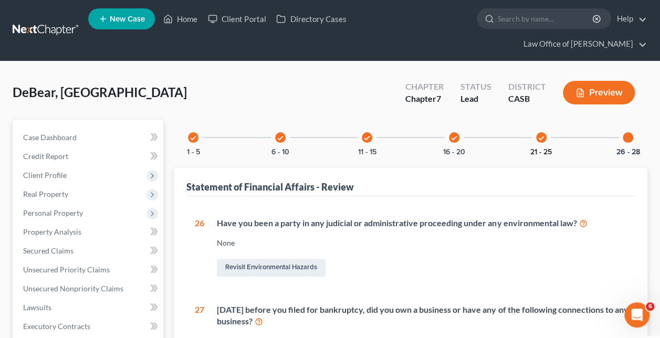
click at [540, 149] on button "21 - 25" at bounding box center [541, 152] width 22 height 7
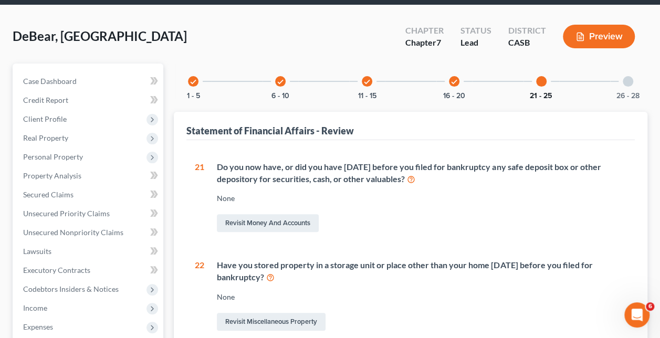
scroll to position [0, 0]
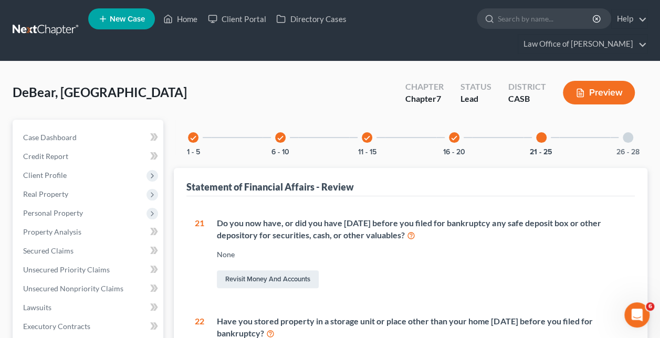
click at [463, 127] on div "check 16 - 20" at bounding box center [454, 138] width 36 height 36
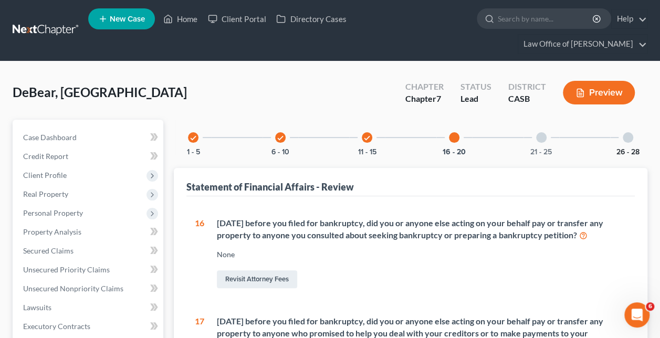
click at [637, 149] on button "26 - 28" at bounding box center [627, 152] width 23 height 7
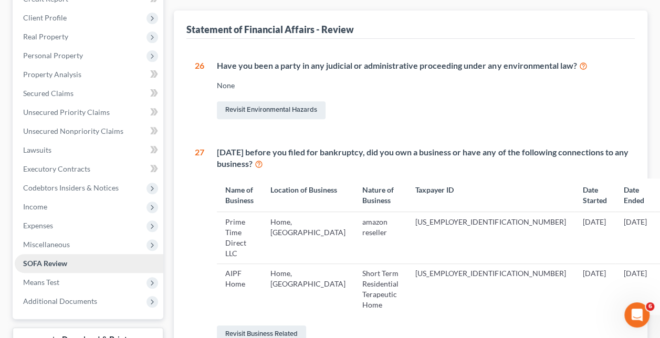
scroll to position [315, 0]
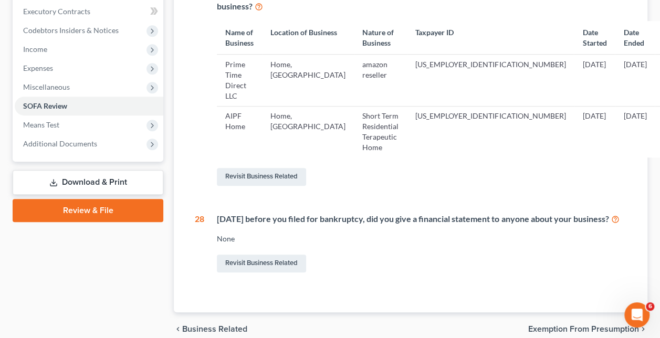
click at [84, 170] on link "Download & Print" at bounding box center [88, 182] width 151 height 25
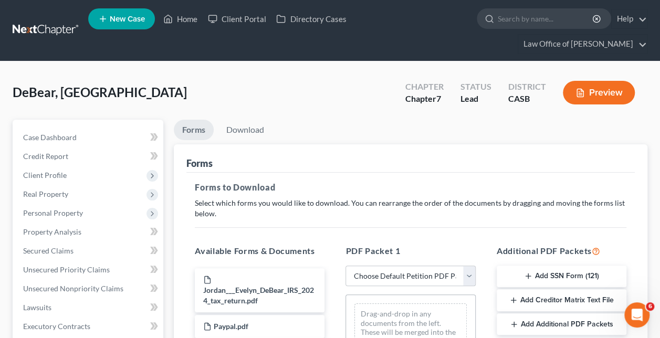
scroll to position [157, 0]
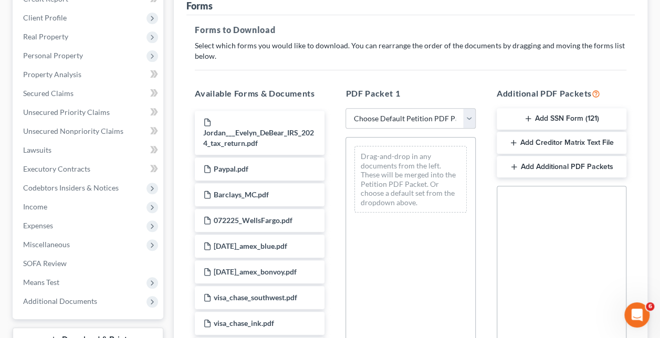
click at [557, 108] on button "Add SSN Form (121)" at bounding box center [562, 119] width 130 height 22
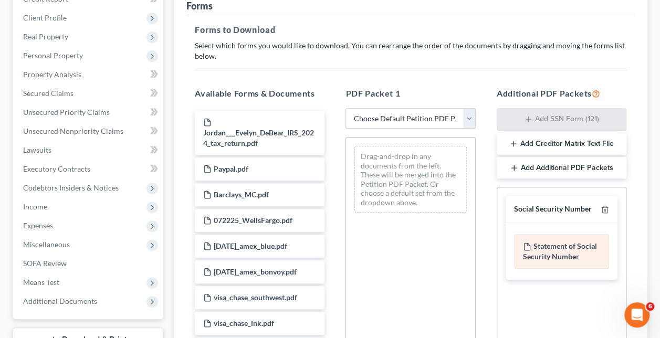
click at [563, 234] on div "Statement of Social Security Number" at bounding box center [561, 251] width 95 height 35
click at [574, 234] on div "Statement of Social Security Number" at bounding box center [561, 251] width 95 height 35
drag, startPoint x: 574, startPoint y: 224, endPoint x: 568, endPoint y: 226, distance: 6.1
click at [568, 234] on div "Statement of Social Security Number" at bounding box center [561, 251] width 95 height 35
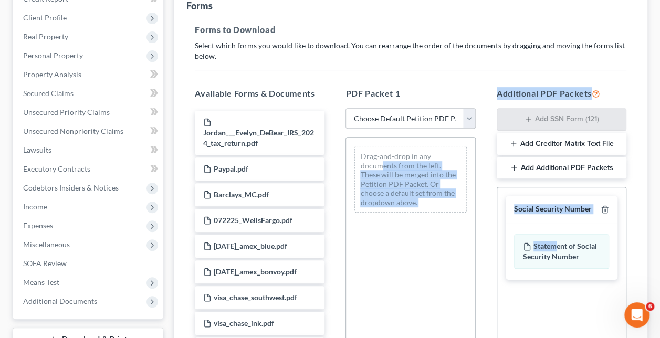
drag, startPoint x: 557, startPoint y: 220, endPoint x: 381, endPoint y: 141, distance: 192.9
click at [381, 141] on div "Available Forms & Documents Jordan___Evelyn_DeBear_IRS_2024_tax_return.pdf Payp…" at bounding box center [410, 257] width 452 height 356
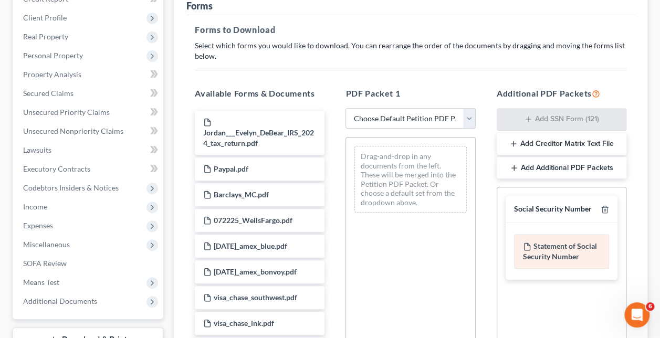
click at [580, 237] on div "Statement of Social Security Number" at bounding box center [561, 251] width 95 height 35
click at [391, 108] on select "Choose Default Petition PDF Packet Complete Bankruptcy Petition (all forms and …" at bounding box center [410, 118] width 130 height 21
select select "0"
click at [350, 108] on select "Choose Default Petition PDF Packet Complete Bankruptcy Petition (all forms and …" at bounding box center [410, 118] width 130 height 21
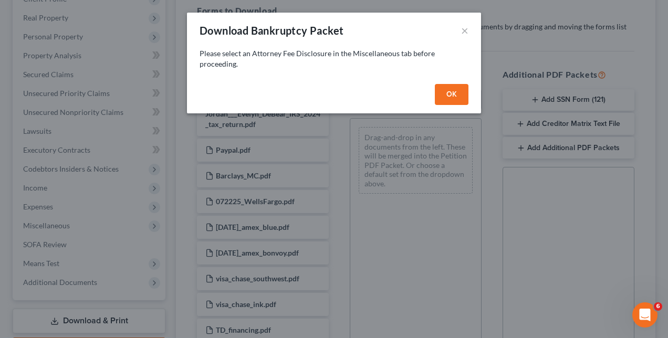
click at [450, 96] on button "OK" at bounding box center [452, 94] width 34 height 21
select select
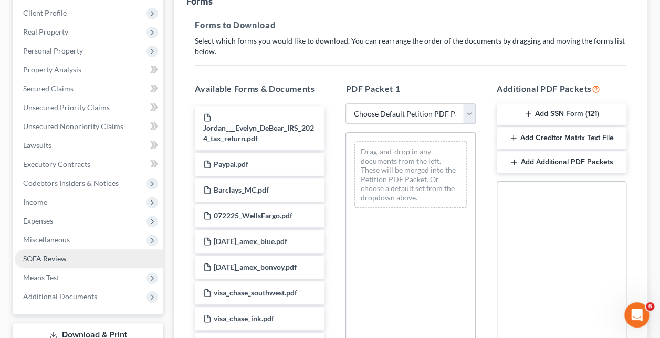
scroll to position [5, 0]
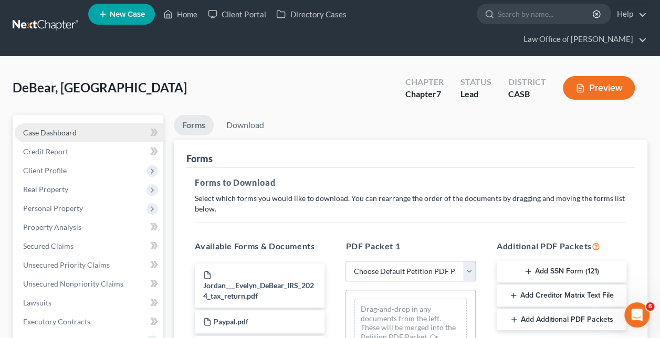
click at [59, 128] on span "Case Dashboard" at bounding box center [50, 132] width 54 height 9
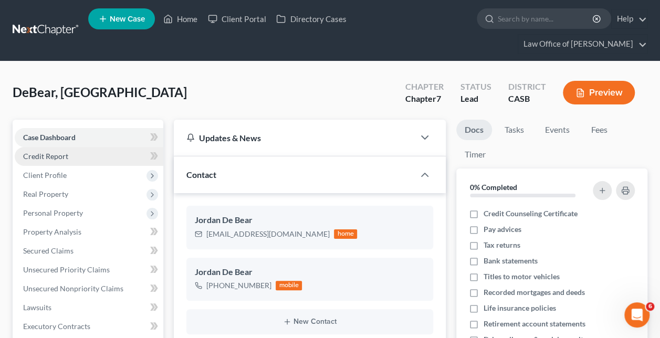
click at [56, 152] on span "Credit Report" at bounding box center [45, 156] width 45 height 9
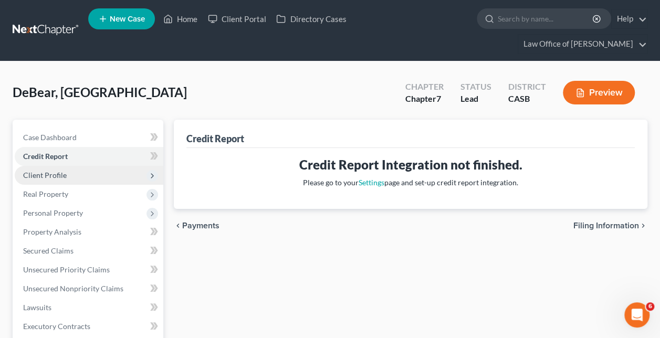
click at [51, 171] on span "Client Profile" at bounding box center [45, 175] width 44 height 9
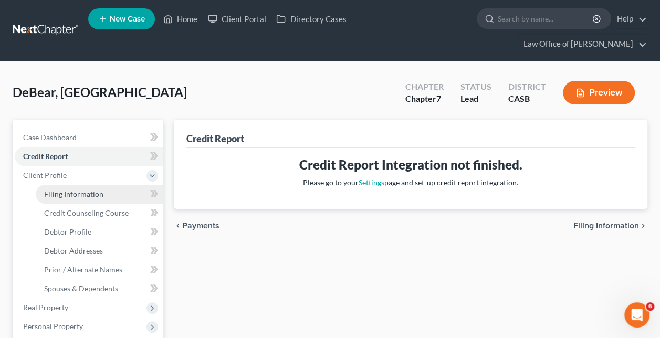
click at [57, 189] on span "Filing Information" at bounding box center [73, 193] width 59 height 9
select select "0"
select select "3"
select select "0"
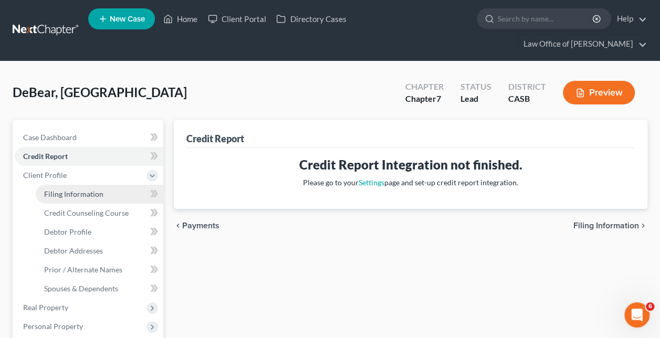
select select "4"
select select "0"
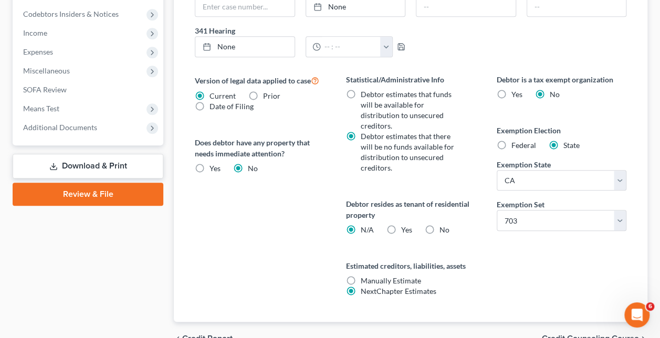
scroll to position [287, 0]
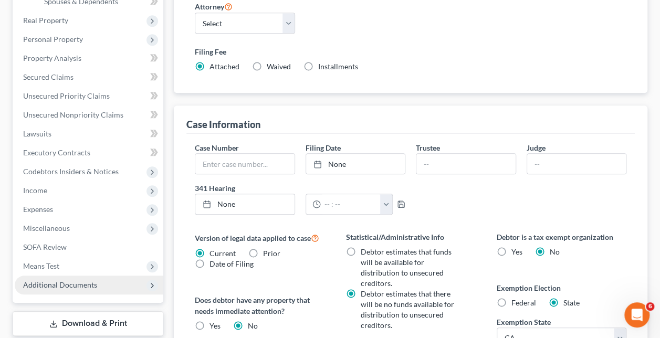
click at [63, 280] on span "Additional Documents" at bounding box center [60, 284] width 74 height 9
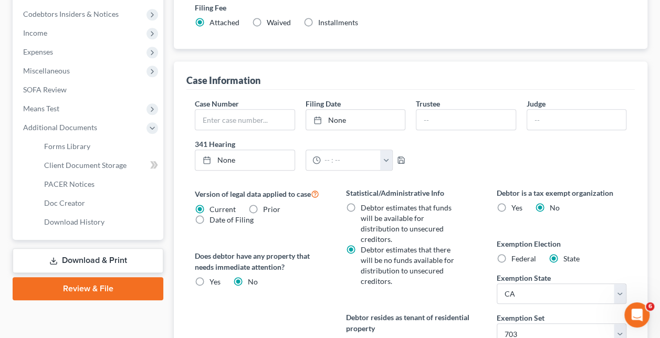
scroll to position [174, 0]
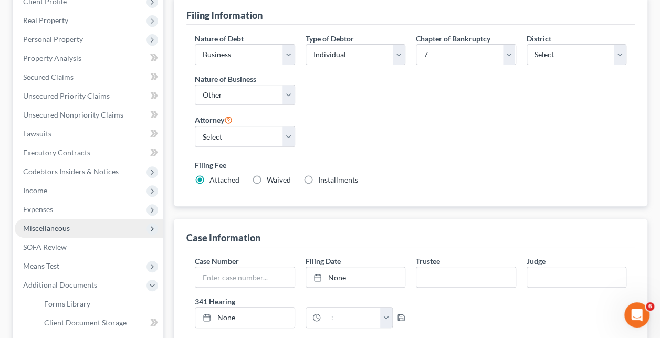
click at [51, 224] on span "Miscellaneous" at bounding box center [46, 228] width 47 height 9
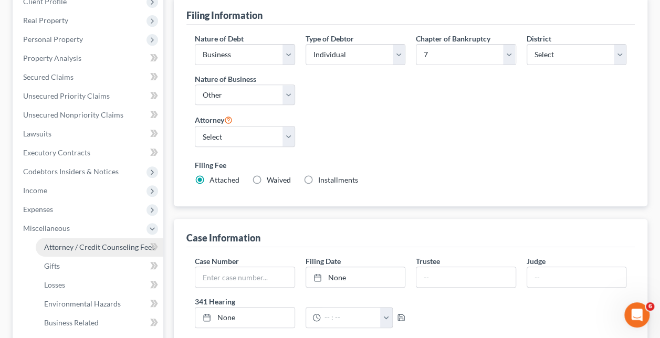
click at [100, 242] on span "Attorney / Credit Counseling Fees" at bounding box center [99, 246] width 111 height 9
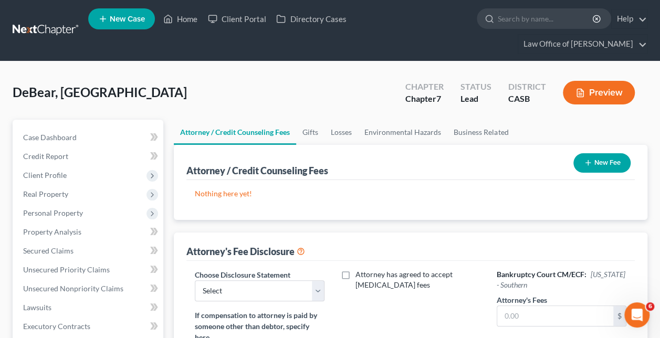
scroll to position [157, 0]
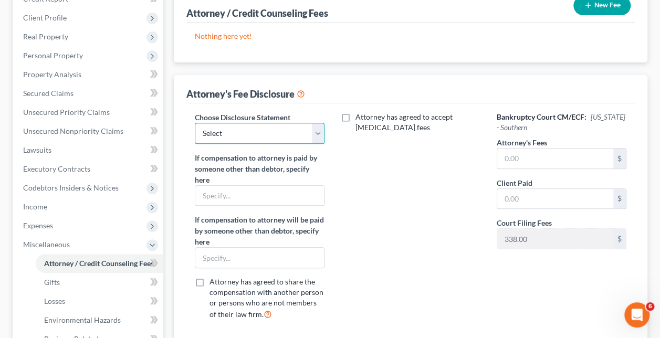
click at [317, 123] on select "Select Attorney" at bounding box center [260, 133] width 130 height 21
select select "0"
click at [195, 123] on select "Select Attorney" at bounding box center [260, 133] width 130 height 21
click at [505, 149] on input "text" at bounding box center [555, 159] width 116 height 20
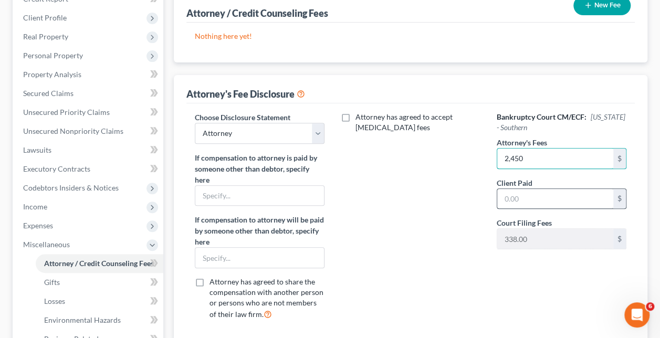
type input "2,450"
click at [516, 189] on input "text" at bounding box center [555, 199] width 116 height 20
type input "2,450"
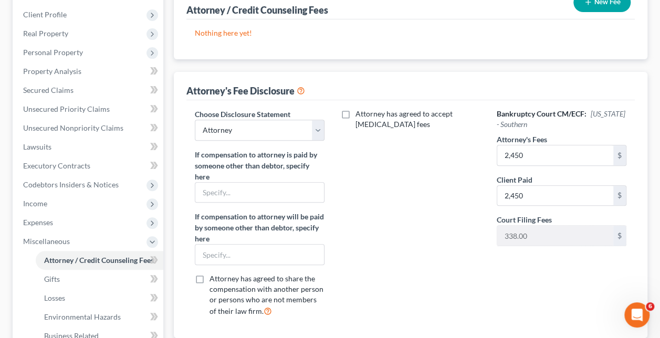
scroll to position [313, 0]
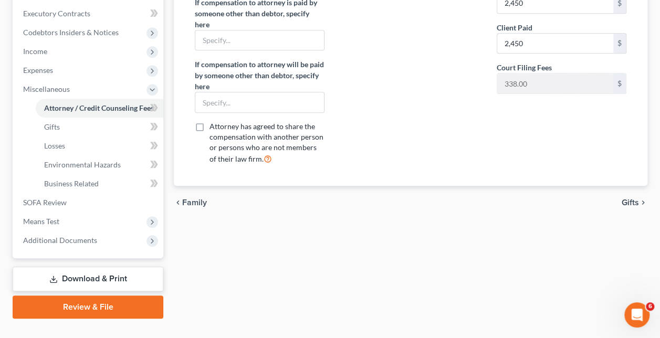
click at [108, 267] on link "Download & Print" at bounding box center [88, 279] width 151 height 25
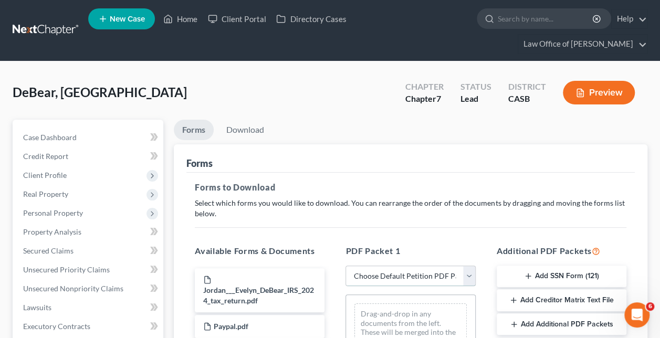
click at [399, 266] on select "Choose Default Petition PDF Packet Complete Bankruptcy Petition (all forms and …" at bounding box center [410, 276] width 130 height 21
select select "0"
click at [345, 266] on select "Choose Default Petition PDF Packet Complete Bankruptcy Petition (all forms and …" at bounding box center [410, 276] width 130 height 21
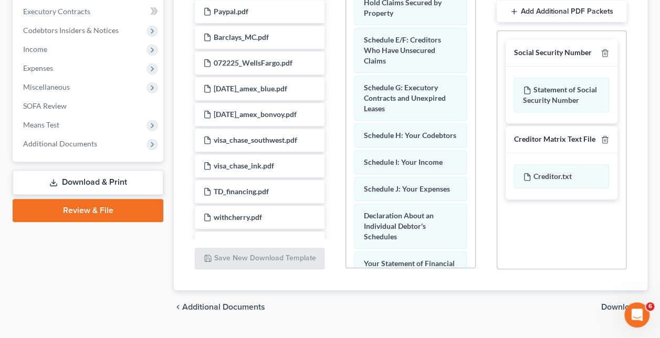
scroll to position [157, 0]
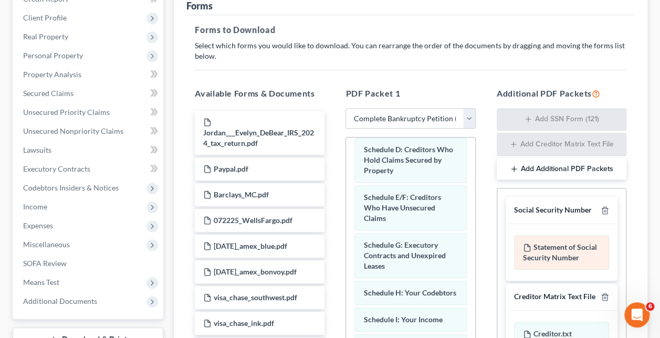
click at [557, 235] on div "Statement of Social Security Number" at bounding box center [561, 252] width 95 height 35
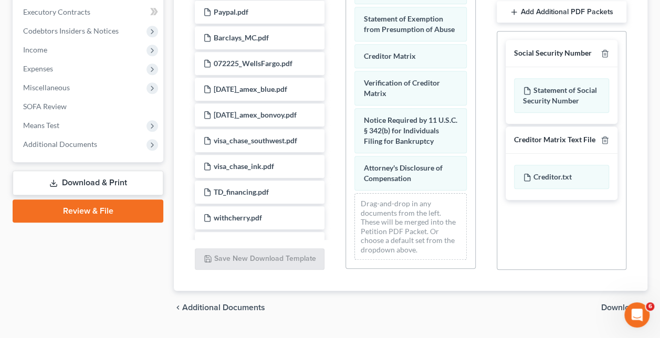
scroll to position [320, 0]
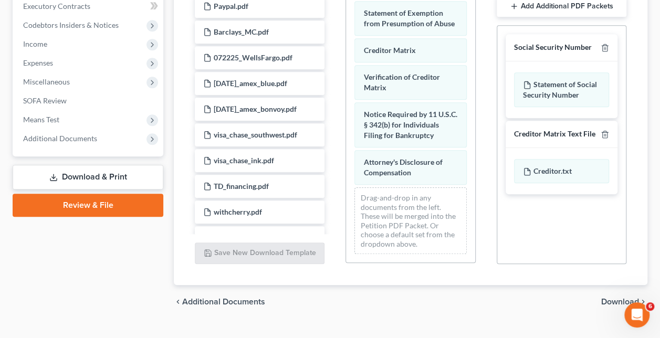
click at [619, 298] on span "Download" at bounding box center [620, 302] width 38 height 8
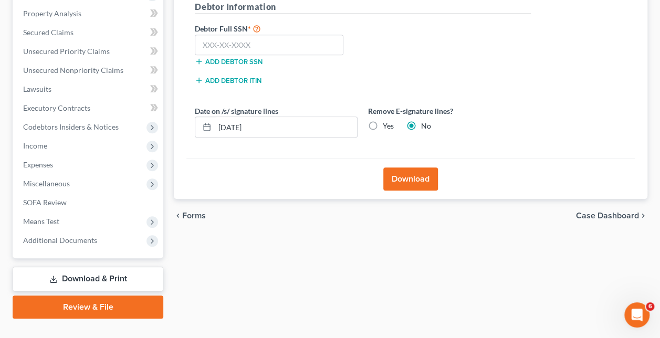
scroll to position [61, 0]
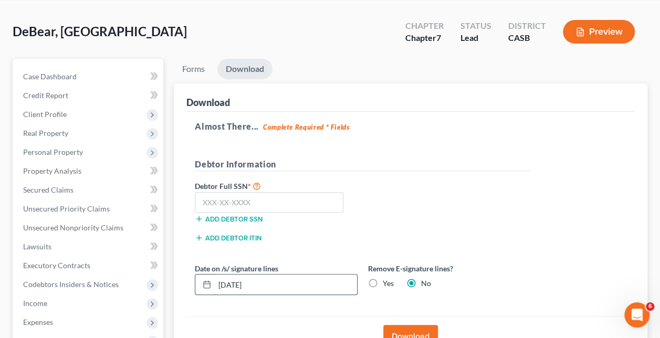
drag, startPoint x: 283, startPoint y: 264, endPoint x: 204, endPoint y: 262, distance: 79.8
click at [204, 274] on div "[DATE]" at bounding box center [276, 284] width 163 height 21
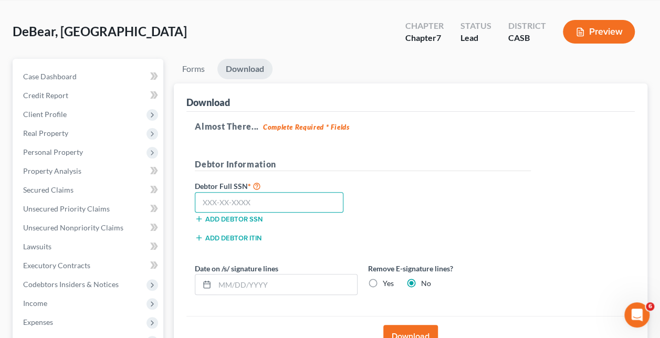
click at [233, 192] on input "text" at bounding box center [269, 202] width 149 height 21
type input "123-45-6789"
click at [424, 325] on button "Download" at bounding box center [410, 336] width 55 height 23
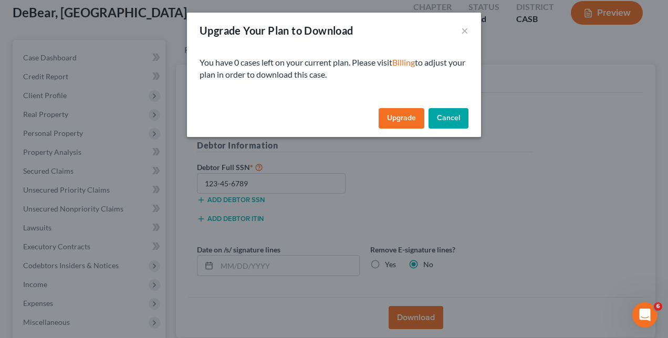
click at [408, 156] on div "Upgrade Your Plan to Download × You have 0 cases left on your current plan. Ple…" at bounding box center [334, 169] width 668 height 338
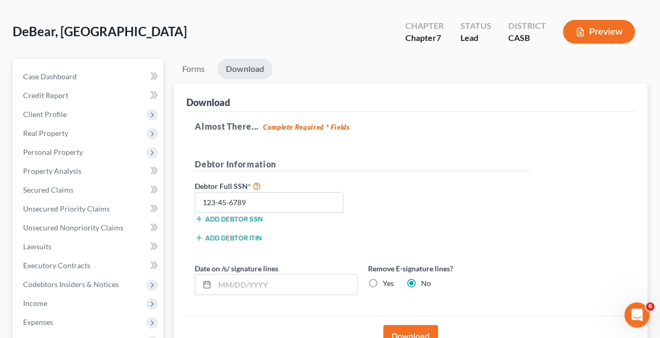
scroll to position [0, 0]
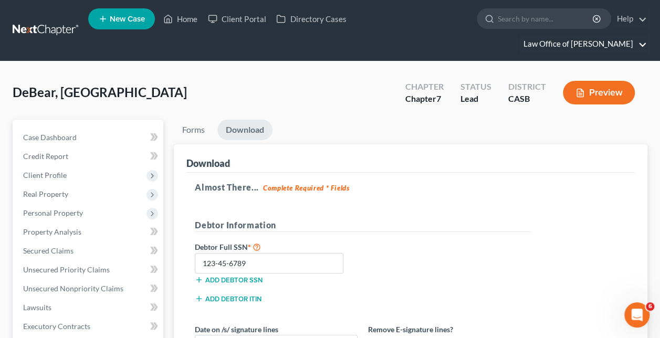
click at [551, 35] on link "Law Office of [PERSON_NAME]" at bounding box center [582, 44] width 129 height 19
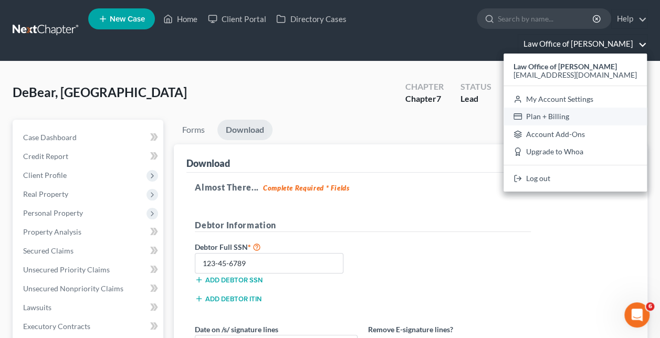
click at [559, 108] on link "Plan + Billing" at bounding box center [574, 117] width 143 height 18
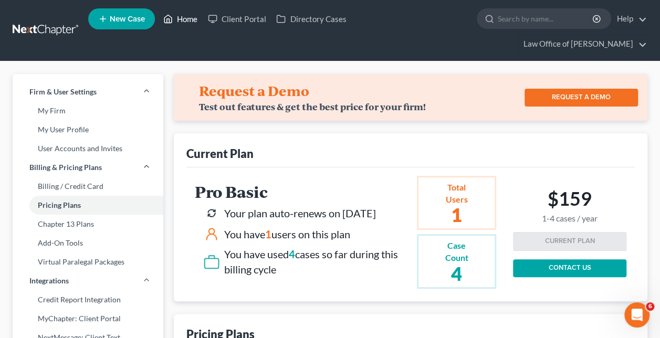
click at [190, 23] on link "Home" at bounding box center [180, 18] width 45 height 19
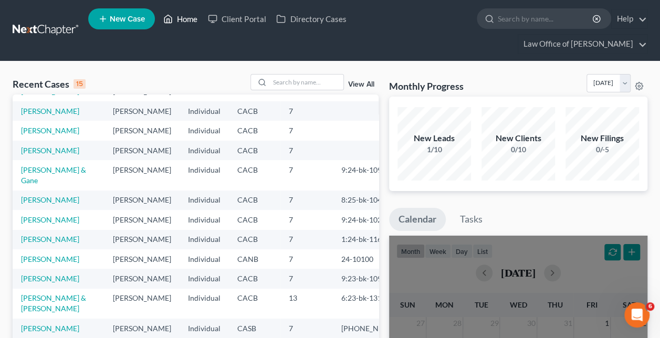
click at [183, 24] on link "Home" at bounding box center [180, 18] width 45 height 19
click at [185, 20] on link "Home" at bounding box center [180, 18] width 45 height 19
